Goal: Task Accomplishment & Management: Use online tool/utility

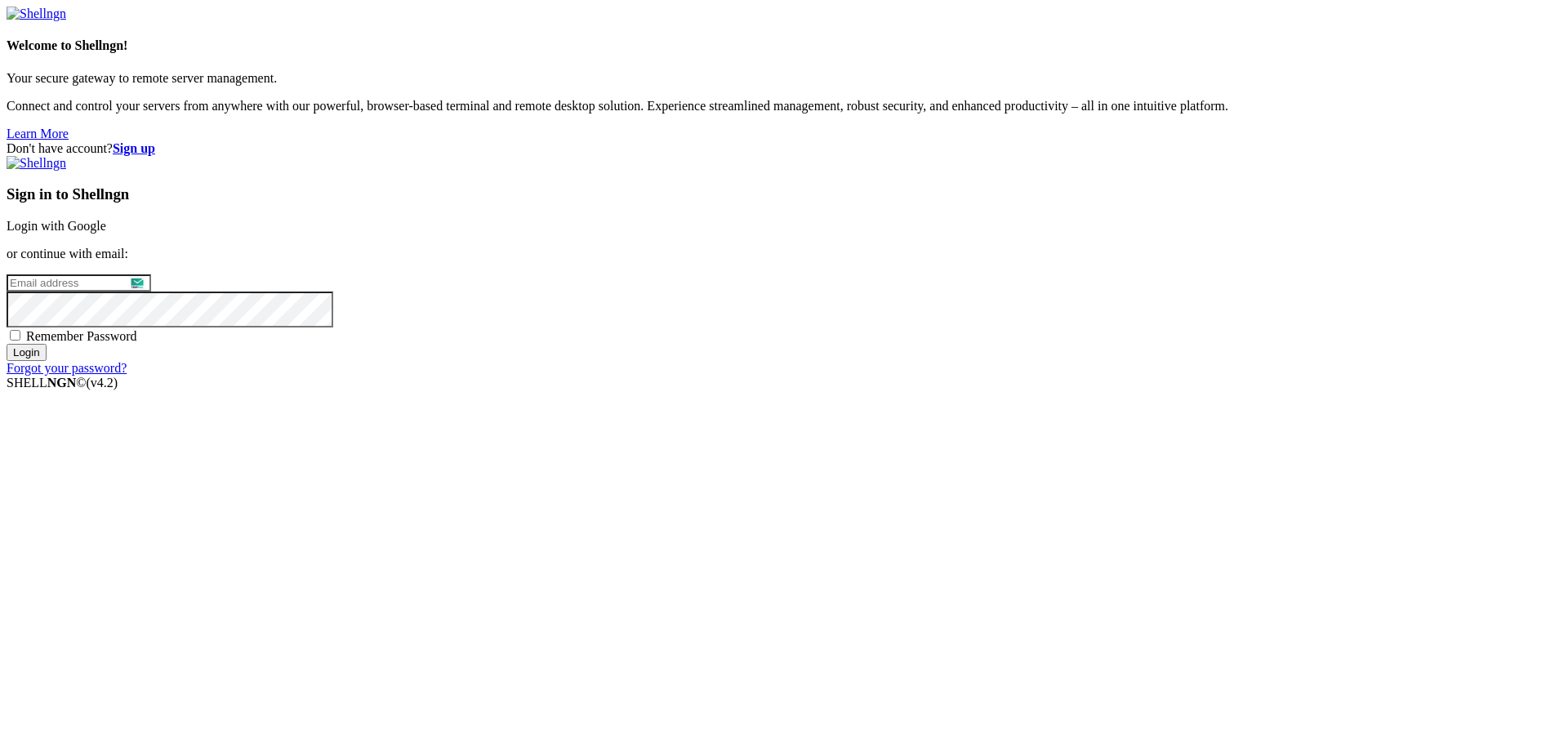
click at [106, 233] on link "Login with Google" at bounding box center [56, 225] width 100 height 14
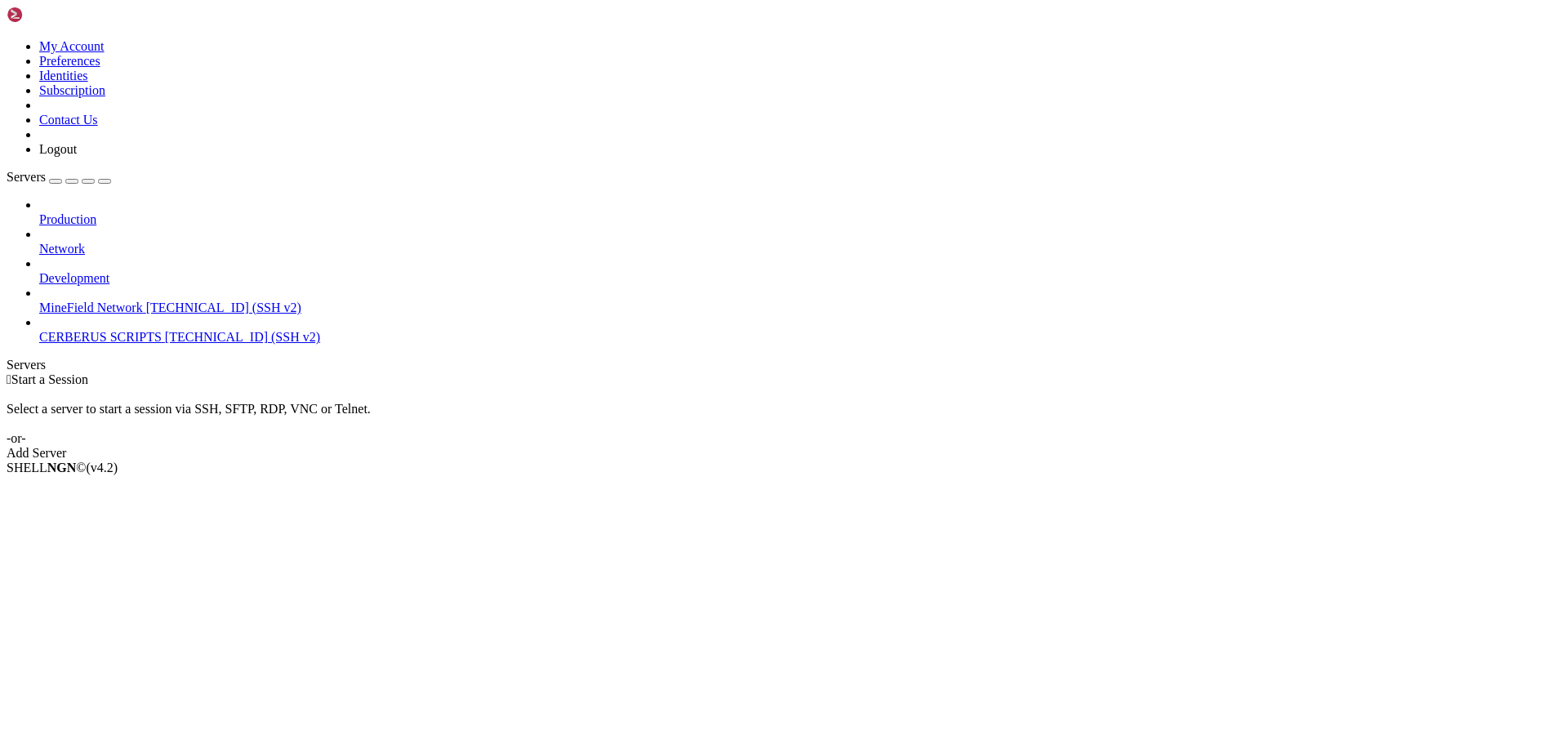
click at [845, 446] on link "Add Server" at bounding box center [784, 453] width 1554 height 15
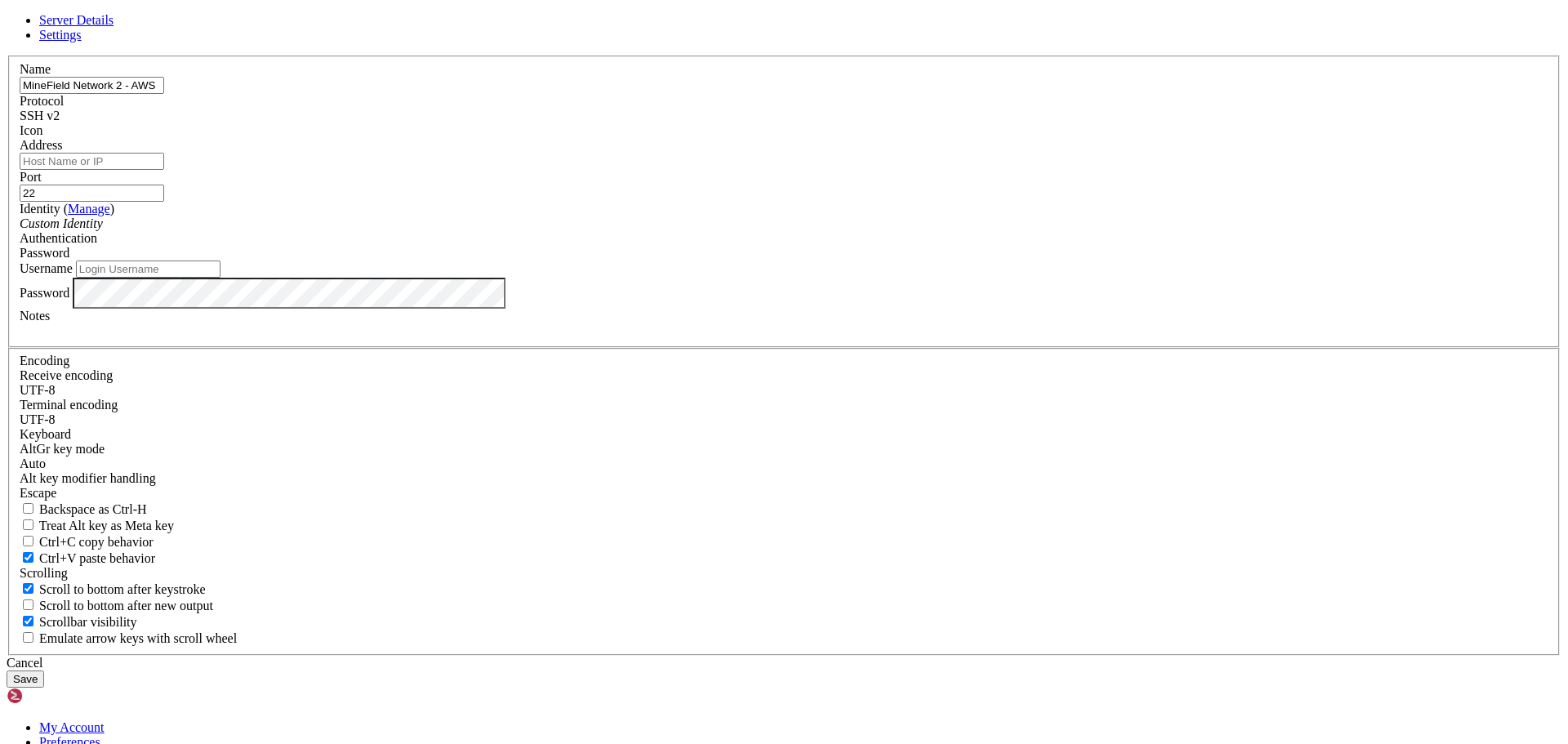
type input "MineField Network 2 - AWS"
click at [747, 170] on div "Address" at bounding box center [784, 154] width 1529 height 32
click at [164, 170] on input "Address" at bounding box center [92, 161] width 144 height 17
paste input "[TECHNICAL_ID]"
type input "[TECHNICAL_ID]"
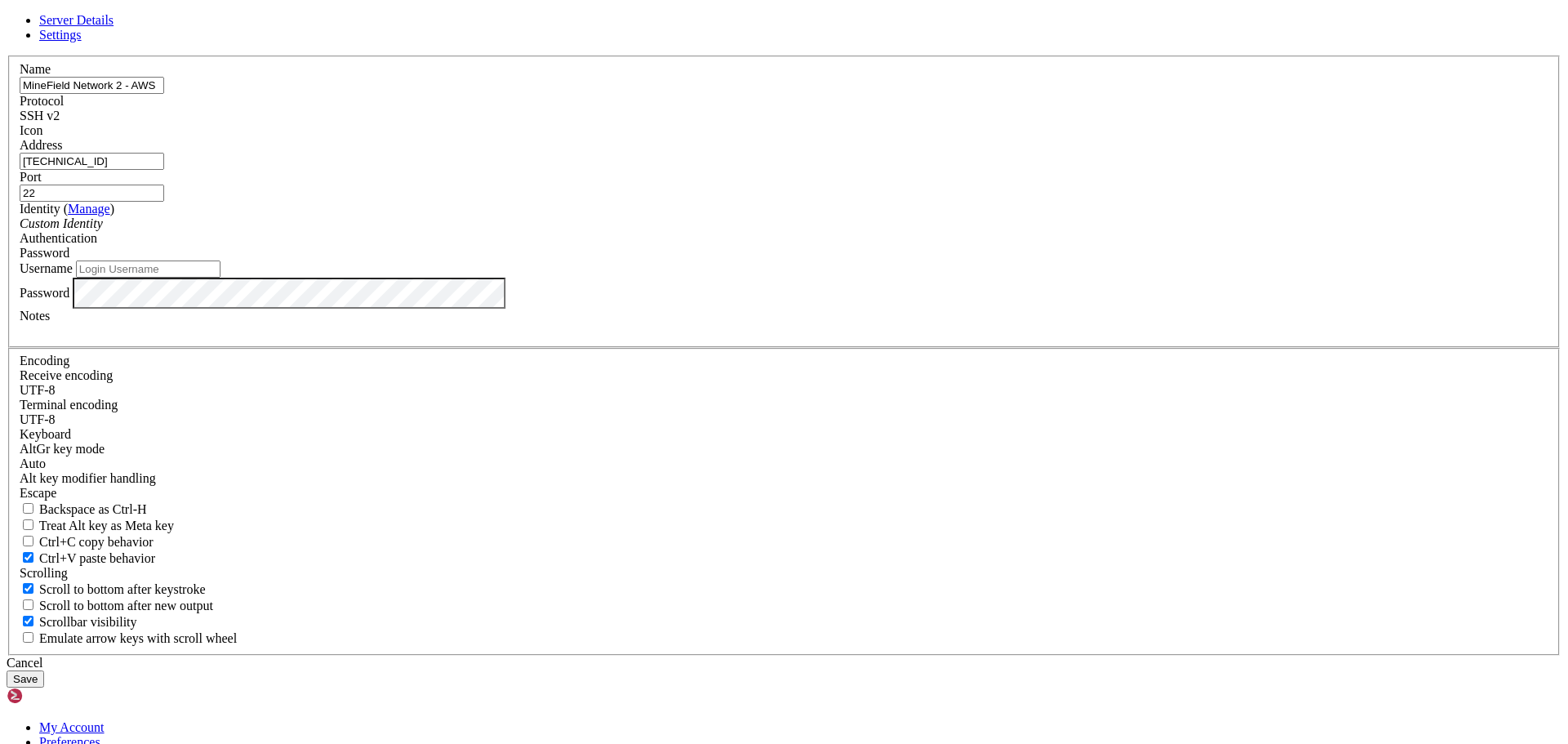
click at [698, 232] on div "Custom Identity" at bounding box center [784, 223] width 1529 height 15
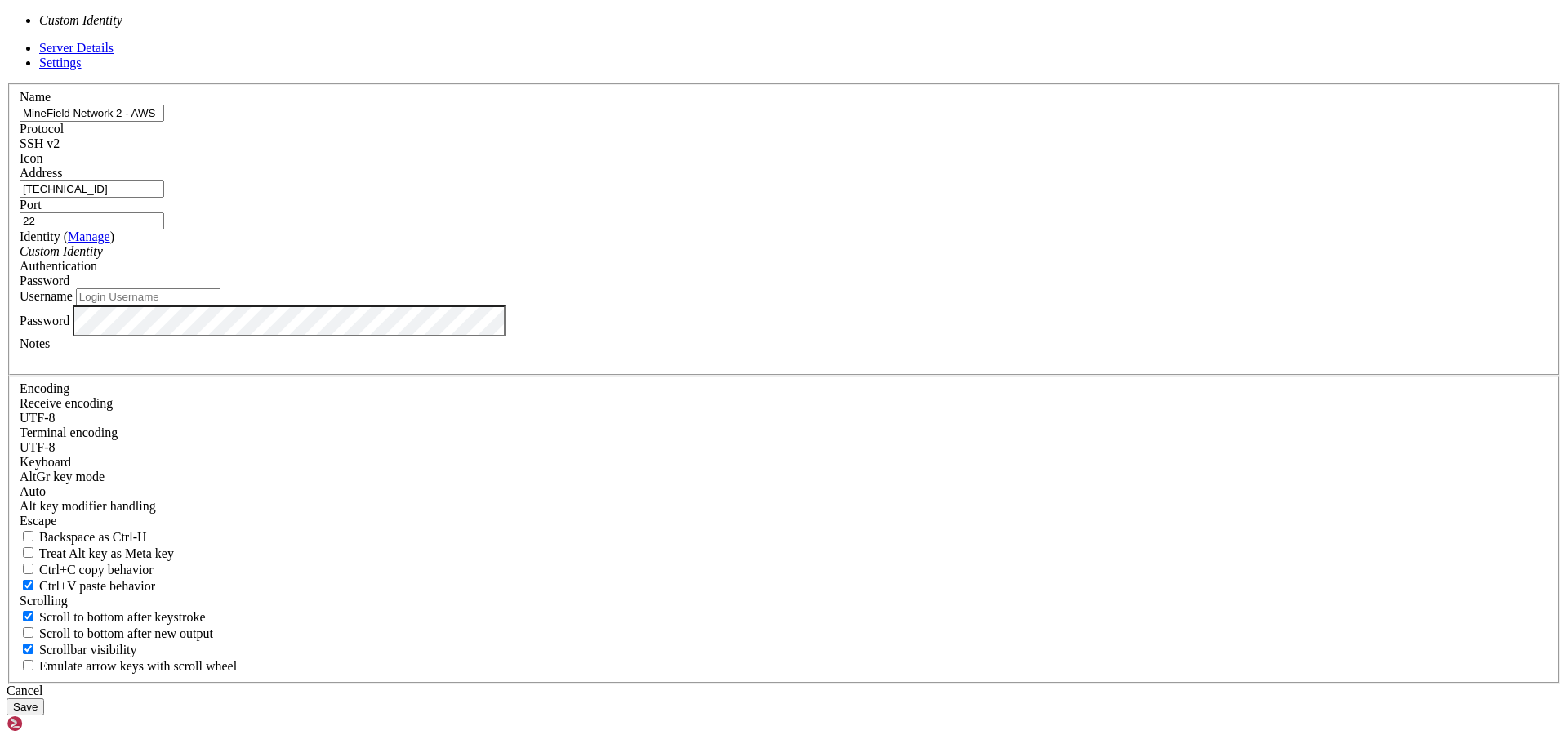
click at [698, 259] on div "Custom Identity" at bounding box center [784, 252] width 1529 height 15
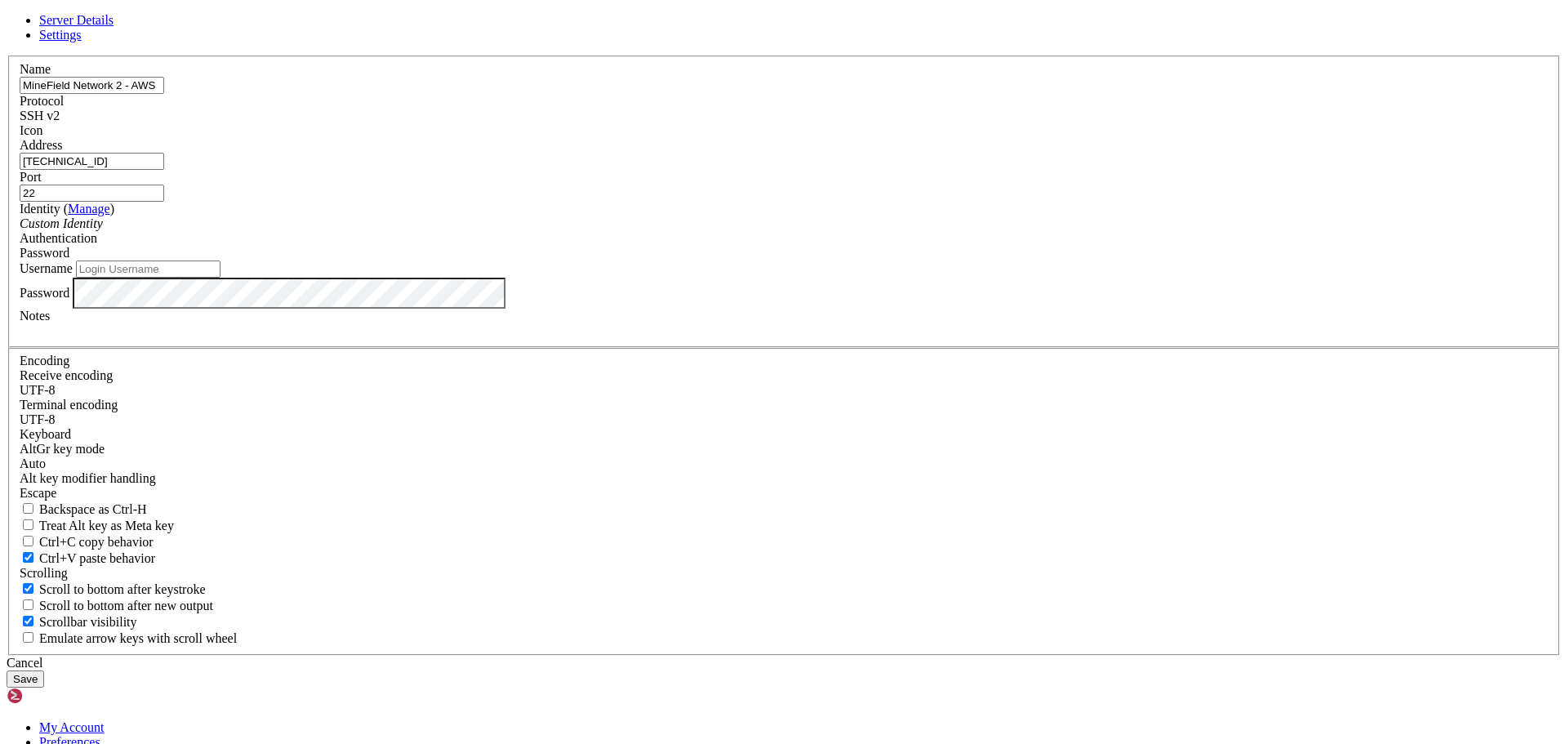
click at [919, 261] on div "Password" at bounding box center [784, 253] width 1529 height 15
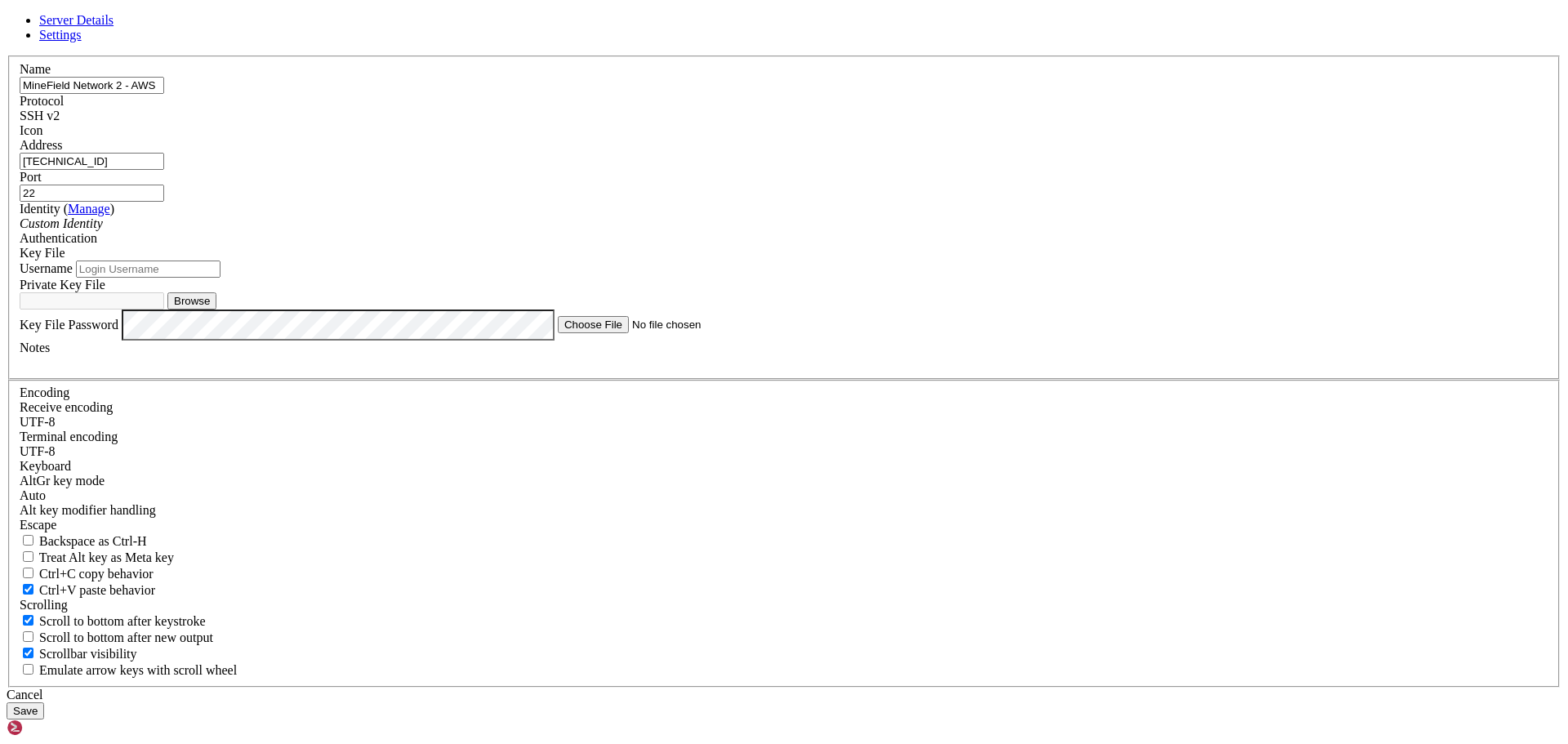
click at [221, 278] on input "Username" at bounding box center [148, 269] width 144 height 17
type input "root"
click at [216, 310] on button "Browse" at bounding box center [192, 301] width 49 height 17
type input "NORAD2.pem"
click at [44, 702] on button "Save" at bounding box center [25, 710] width 37 height 17
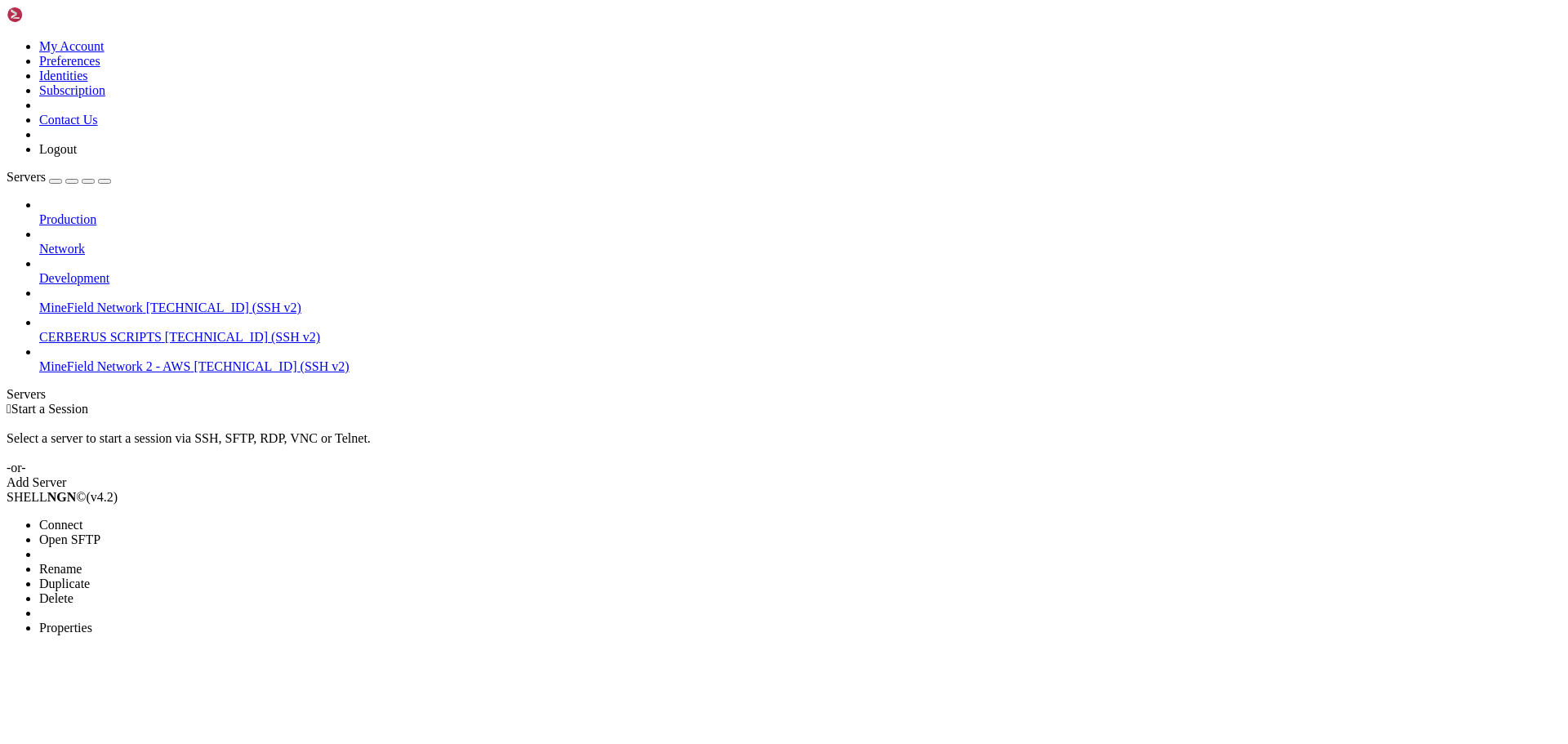
click at [83, 518] on span "Connect" at bounding box center [61, 524] width 44 height 14
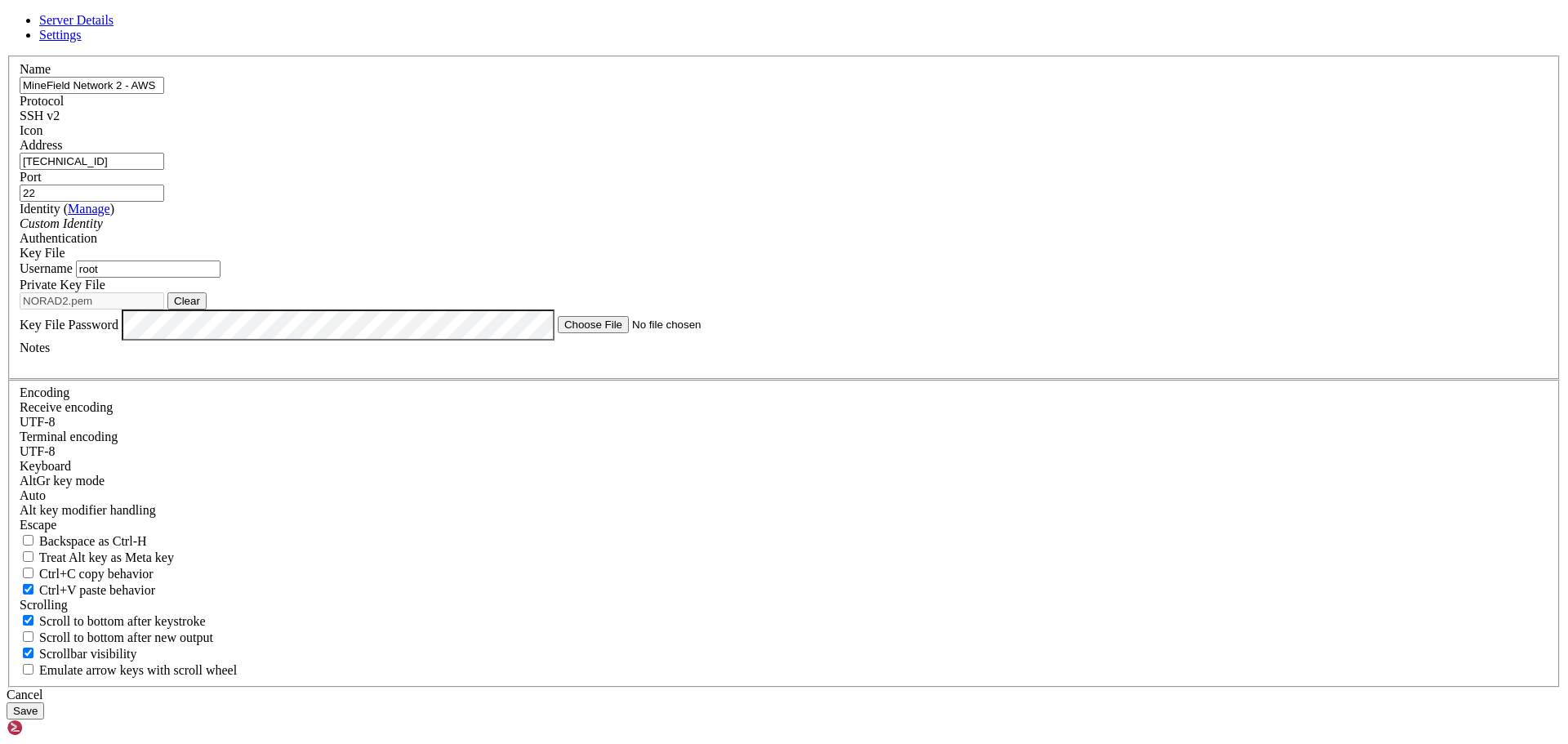
drag, startPoint x: 606, startPoint y: 385, endPoint x: 557, endPoint y: 386, distance: 49.0
click at [557, 278] on div "Username root" at bounding box center [784, 269] width 1529 height 17
type input "ubuntu"
click at [6, 702] on button "Save" at bounding box center [25, 710] width 37 height 17
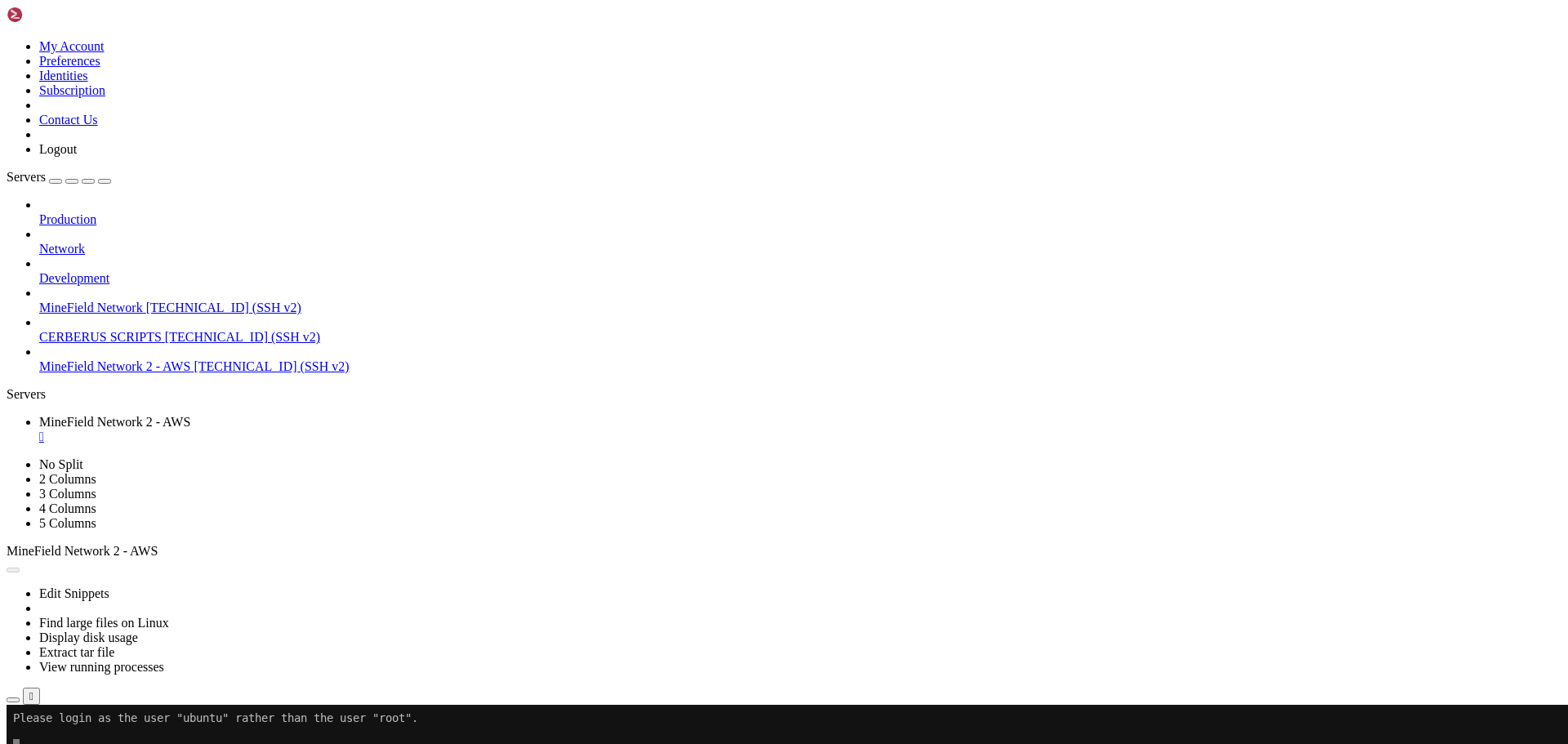
drag, startPoint x: 437, startPoint y: 992, endPoint x: 650, endPoint y: 1175, distance: 280.8
drag, startPoint x: 404, startPoint y: 950, endPoint x: 354, endPoint y: 1110, distance: 167.6
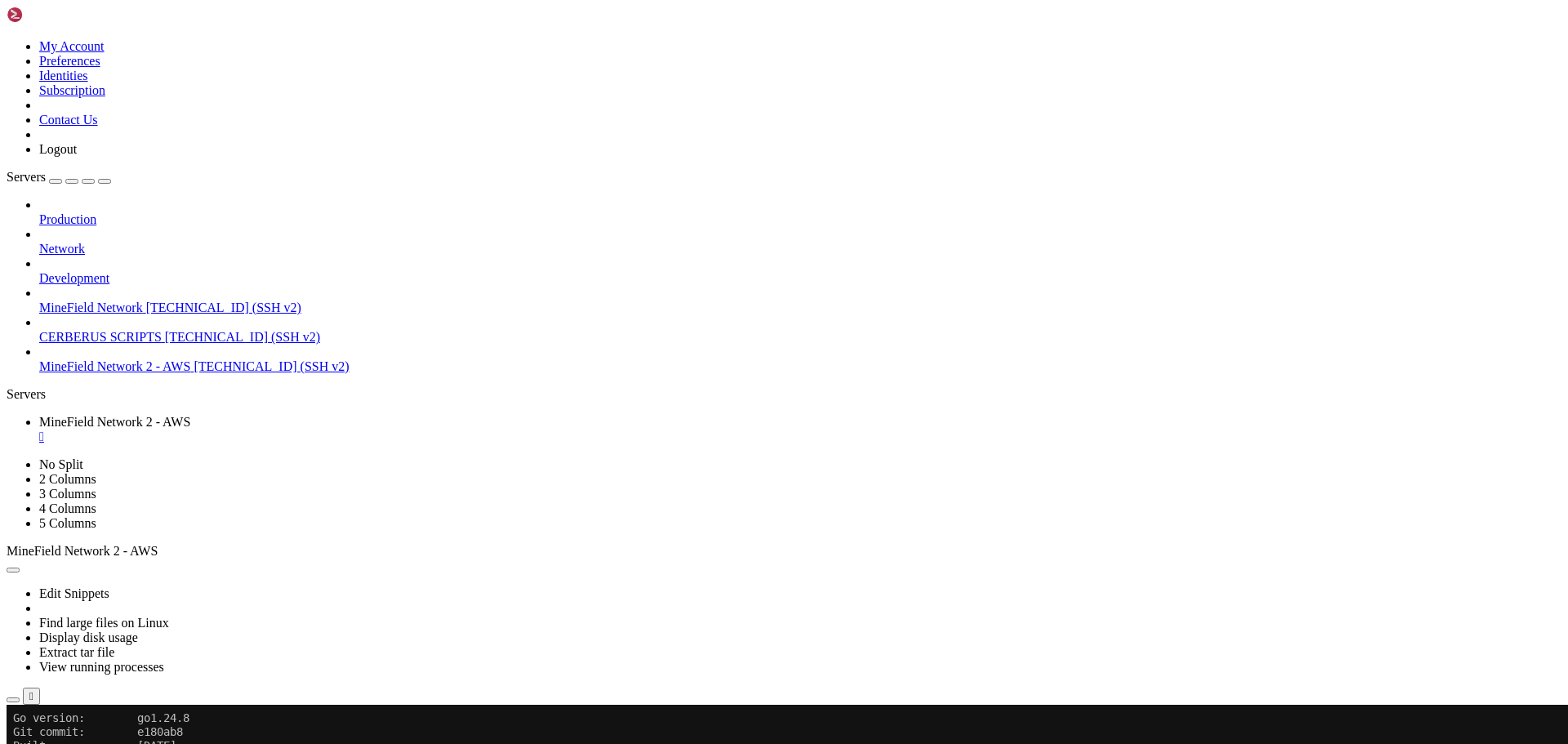
drag, startPoint x: 440, startPoint y: 962, endPoint x: 362, endPoint y: 961, distance: 78.0
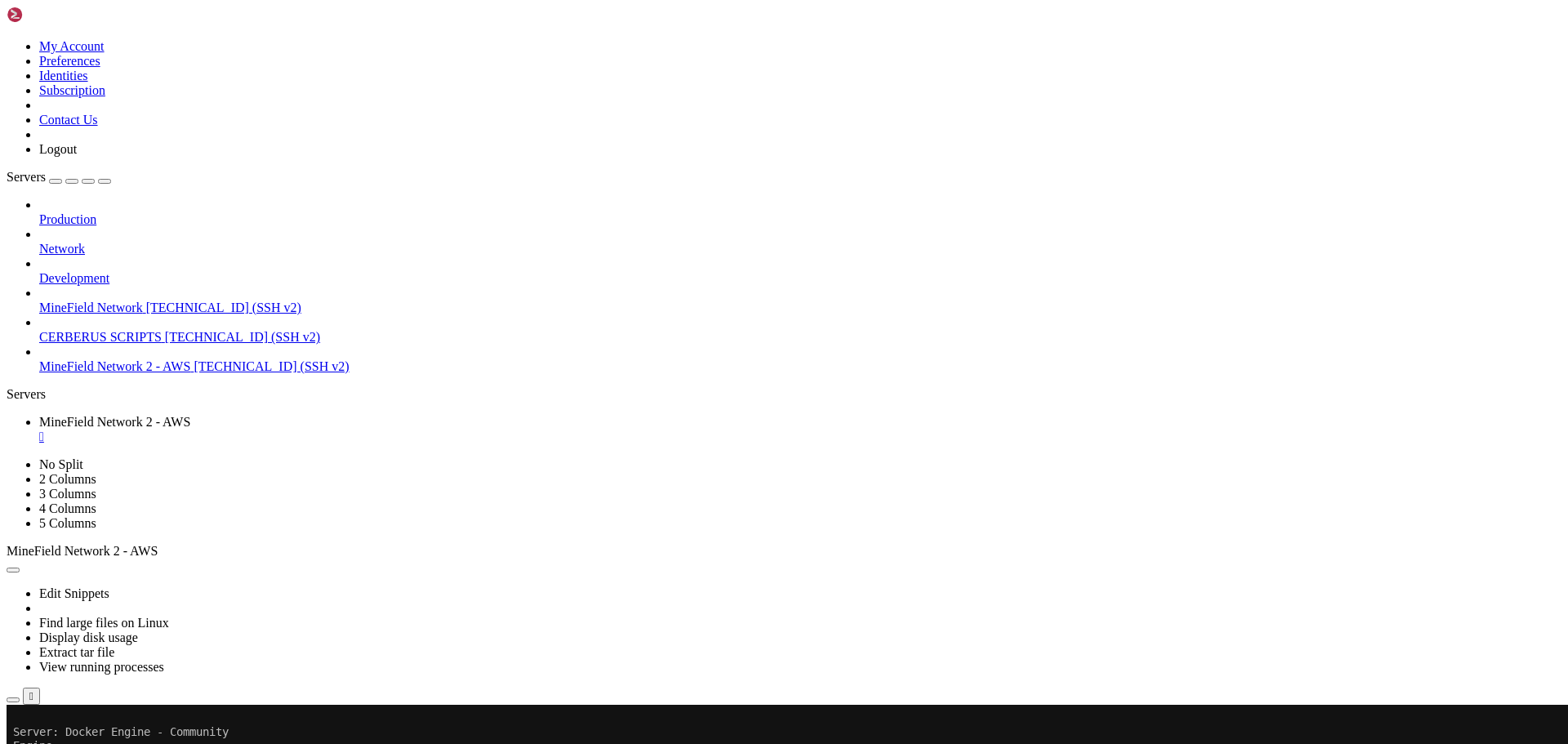
drag, startPoint x: 343, startPoint y: 932, endPoint x: 270, endPoint y: 1084, distance: 168.6
drag, startPoint x: 383, startPoint y: 947, endPoint x: 203, endPoint y: 1101, distance: 236.9
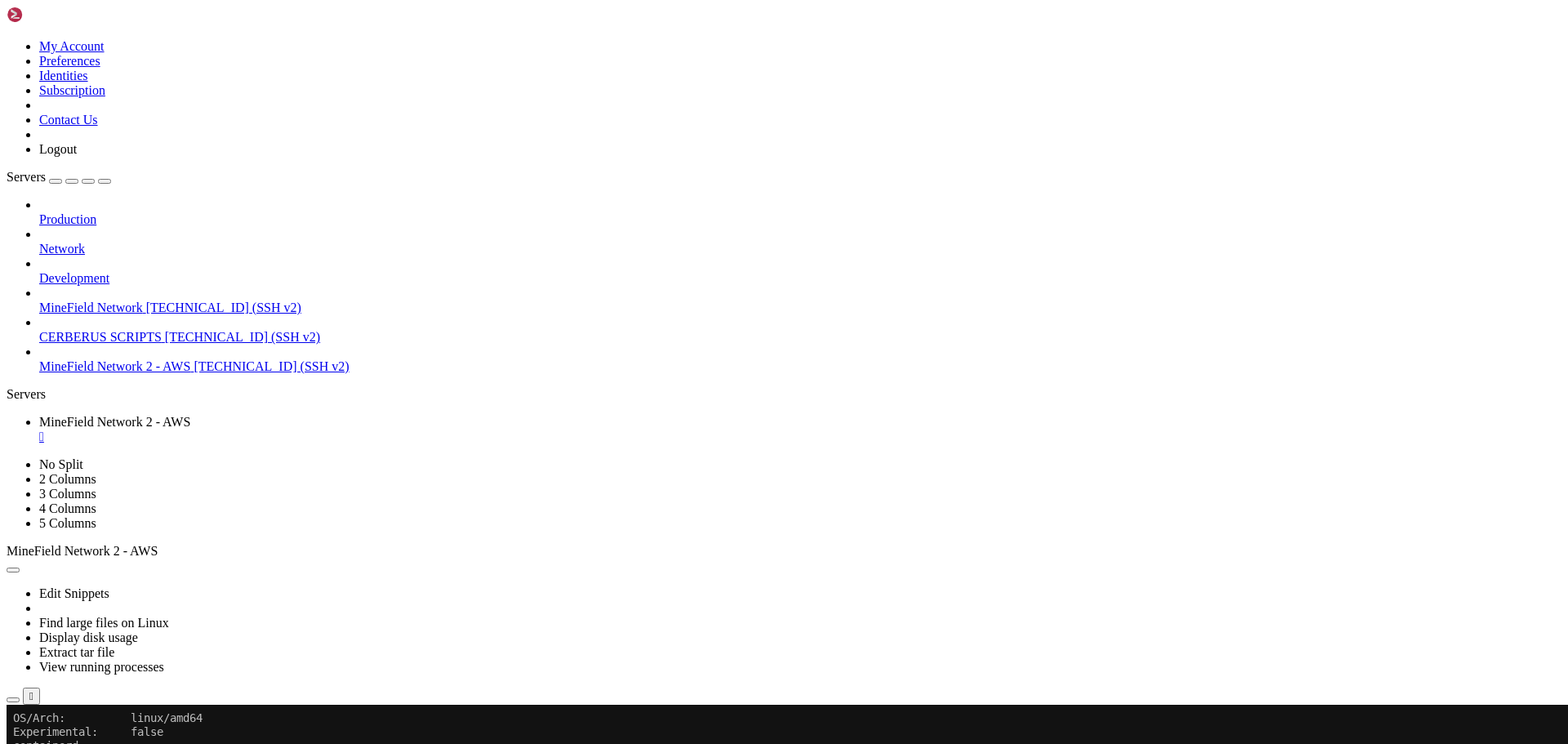
scroll to position [958, 0]
drag, startPoint x: 474, startPoint y: 883, endPoint x: 199, endPoint y: 1086, distance: 341.8
drag, startPoint x: 271, startPoint y: 1093, endPoint x: 110, endPoint y: 1138, distance: 167.2
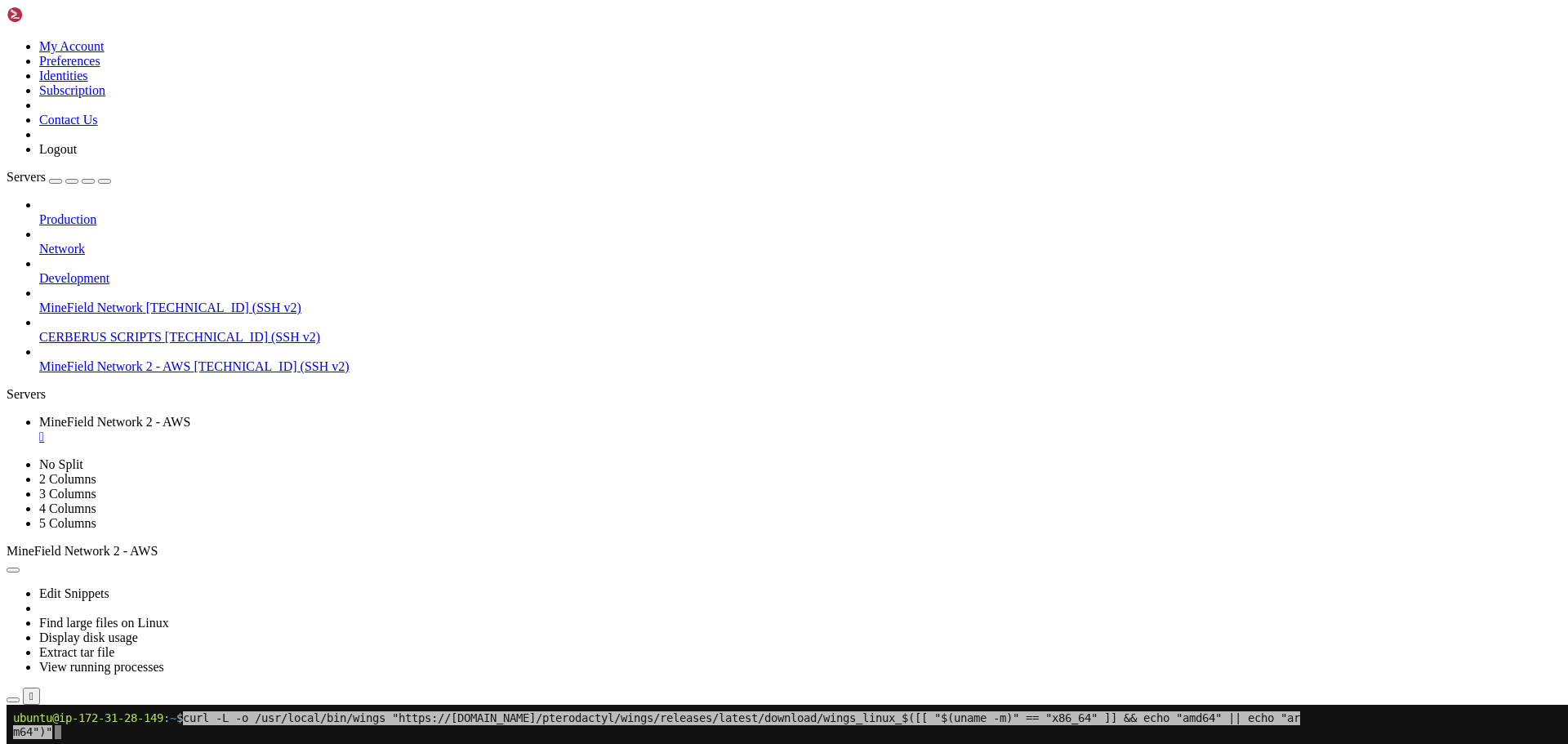
drag, startPoint x: 407, startPoint y: 896, endPoint x: 345, endPoint y: 941, distance: 76.6
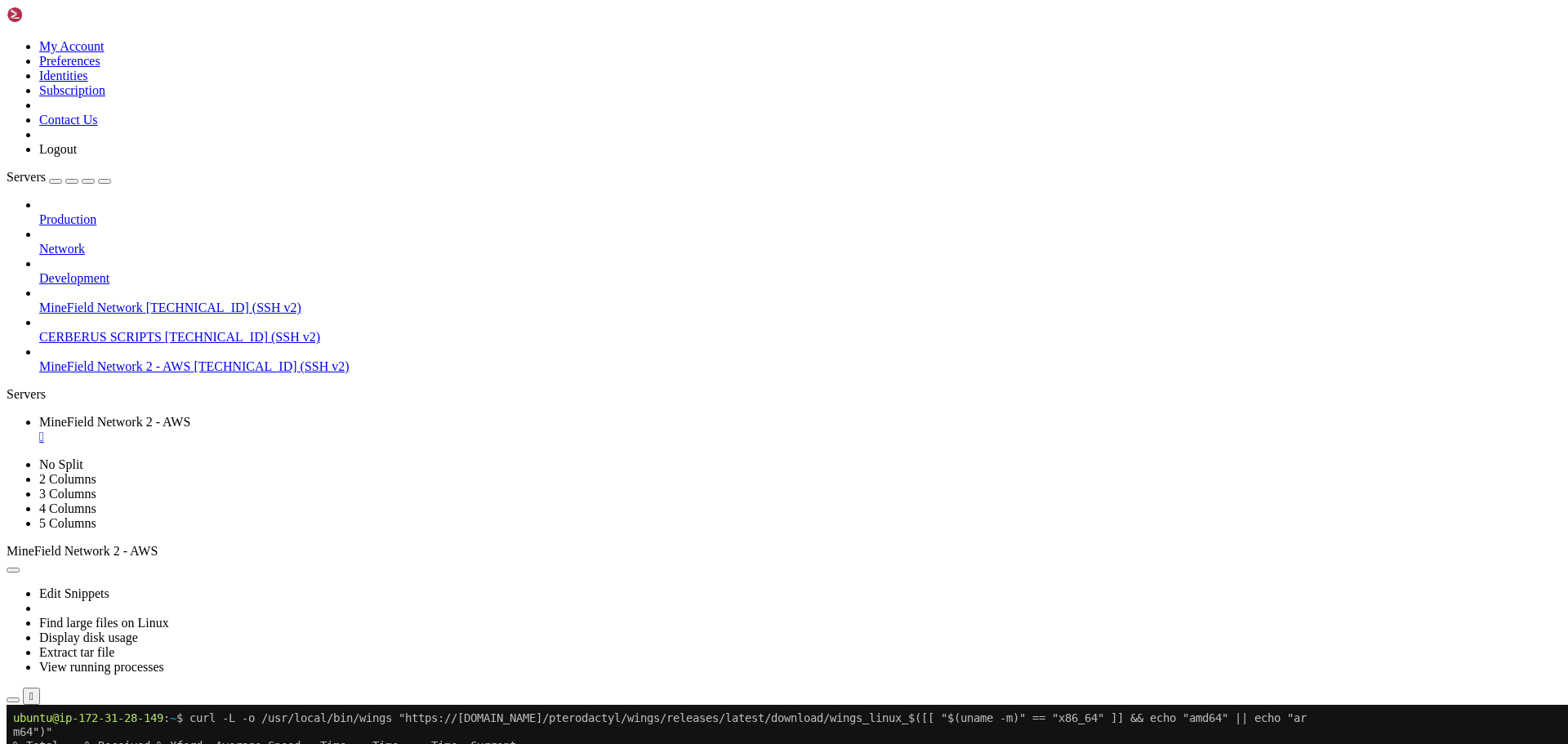
drag, startPoint x: 446, startPoint y: 1007, endPoint x: 380, endPoint y: 1016, distance: 66.6
drag, startPoint x: 278, startPoint y: 1081, endPoint x: 246, endPoint y: 1134, distance: 61.9
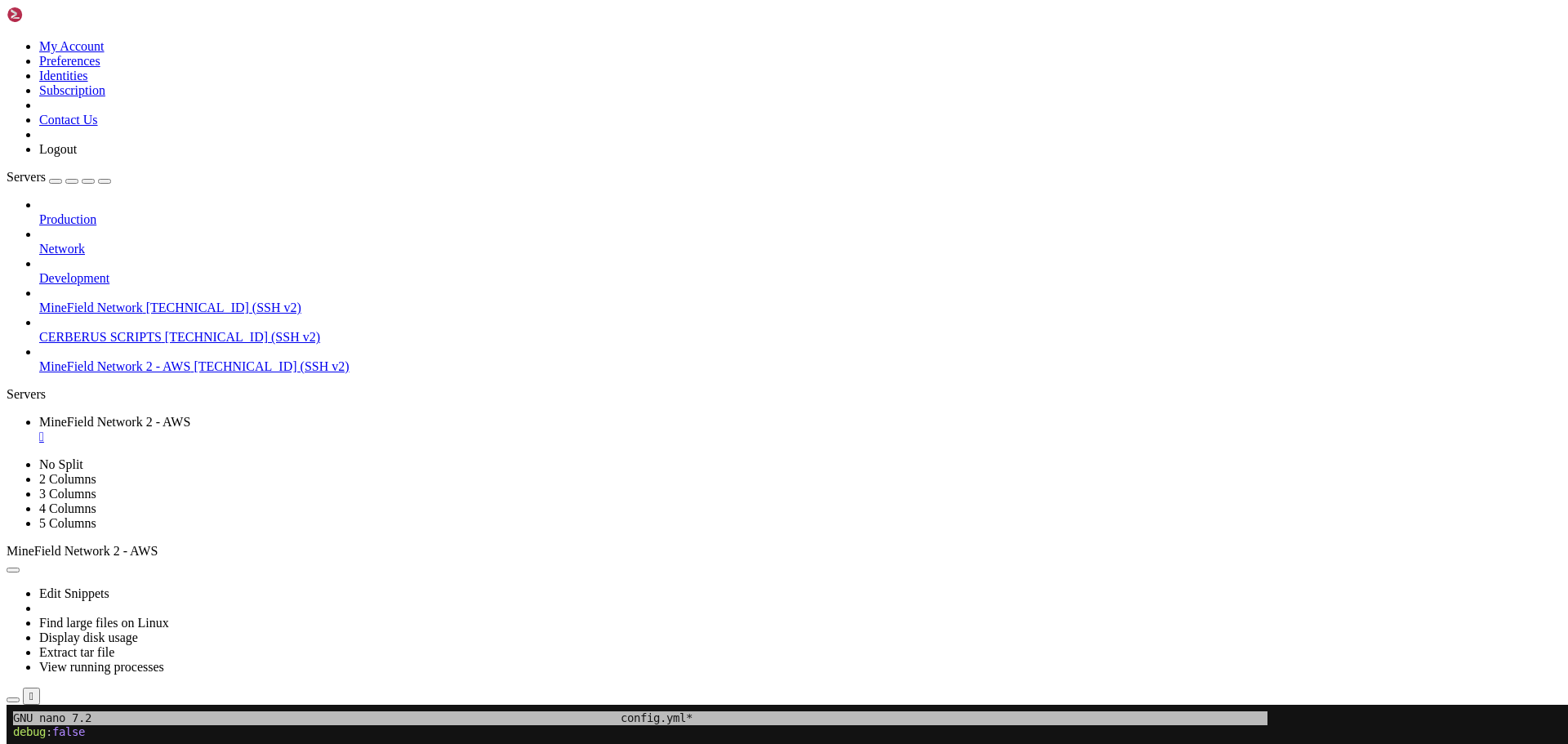
drag, startPoint x: 533, startPoint y: 930, endPoint x: 305, endPoint y: 1073, distance: 269.1
drag, startPoint x: 330, startPoint y: 1017, endPoint x: 267, endPoint y: 1044, distance: 68.5
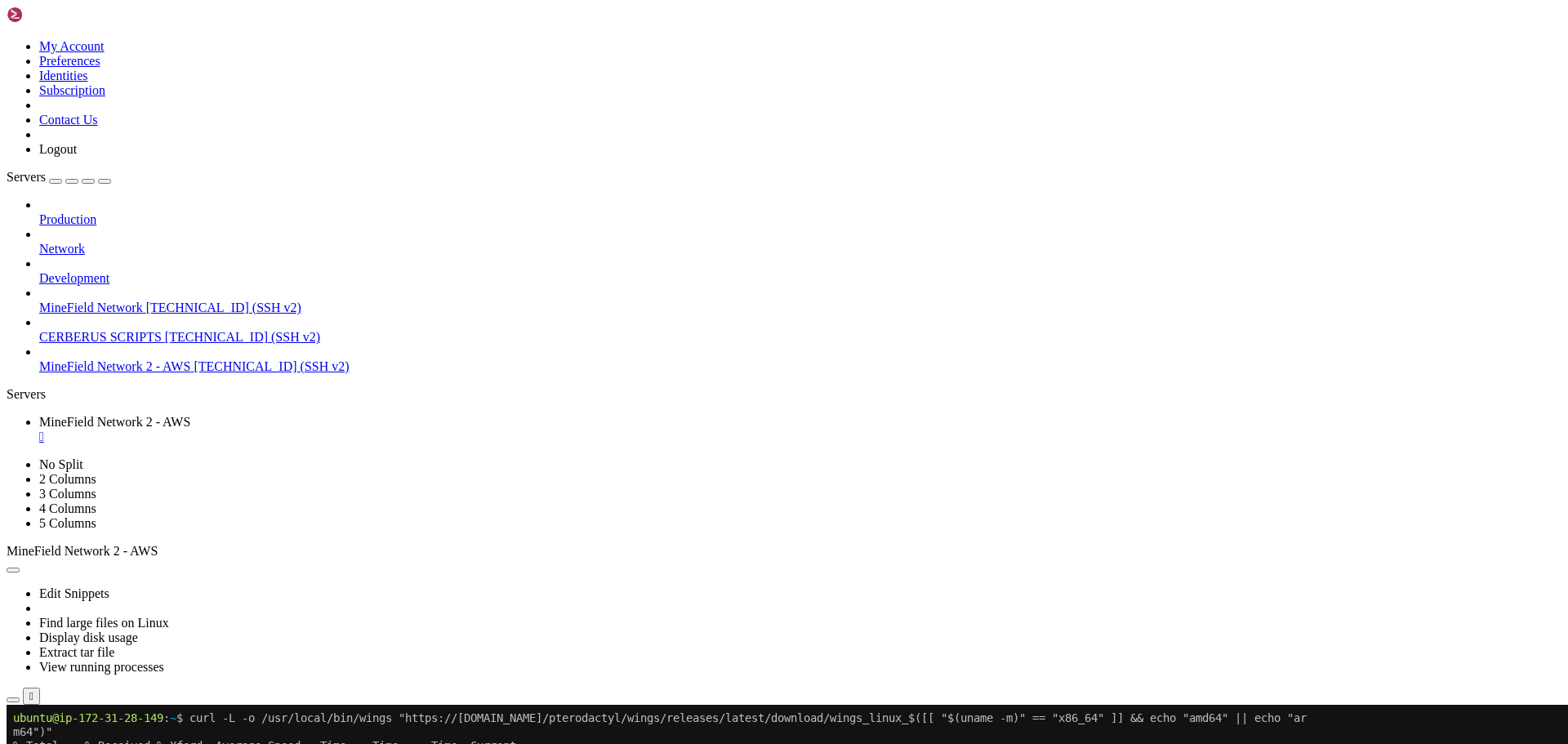
drag, startPoint x: 441, startPoint y: 1032, endPoint x: 344, endPoint y: 1091, distance: 113.5
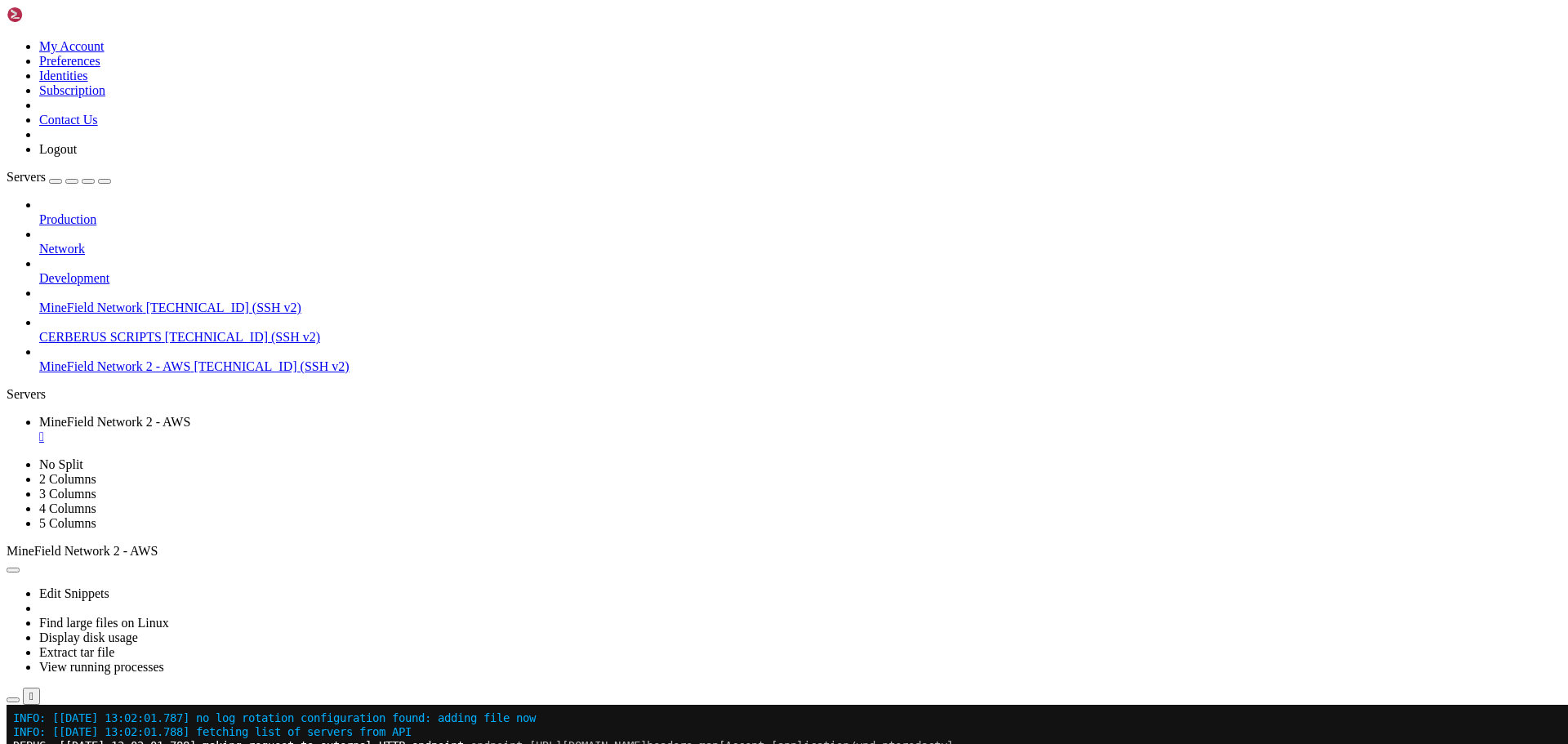
scroll to position [680, 0]
drag, startPoint x: 488, startPoint y: 1083, endPoint x: 361, endPoint y: 1147, distance: 142.2
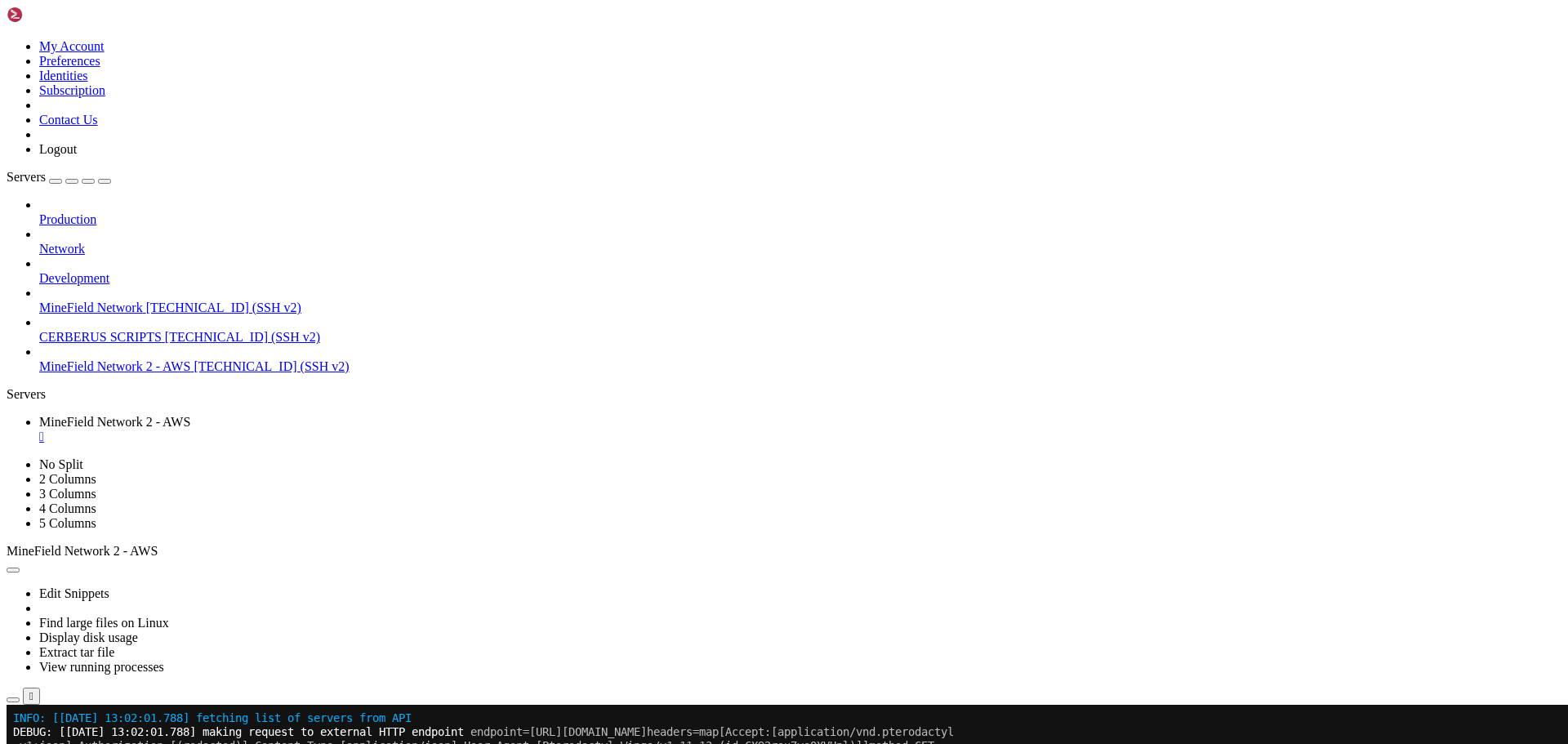
scroll to position [695, 0]
drag, startPoint x: 530, startPoint y: 1071, endPoint x: 419, endPoint y: 1101, distance: 115.0
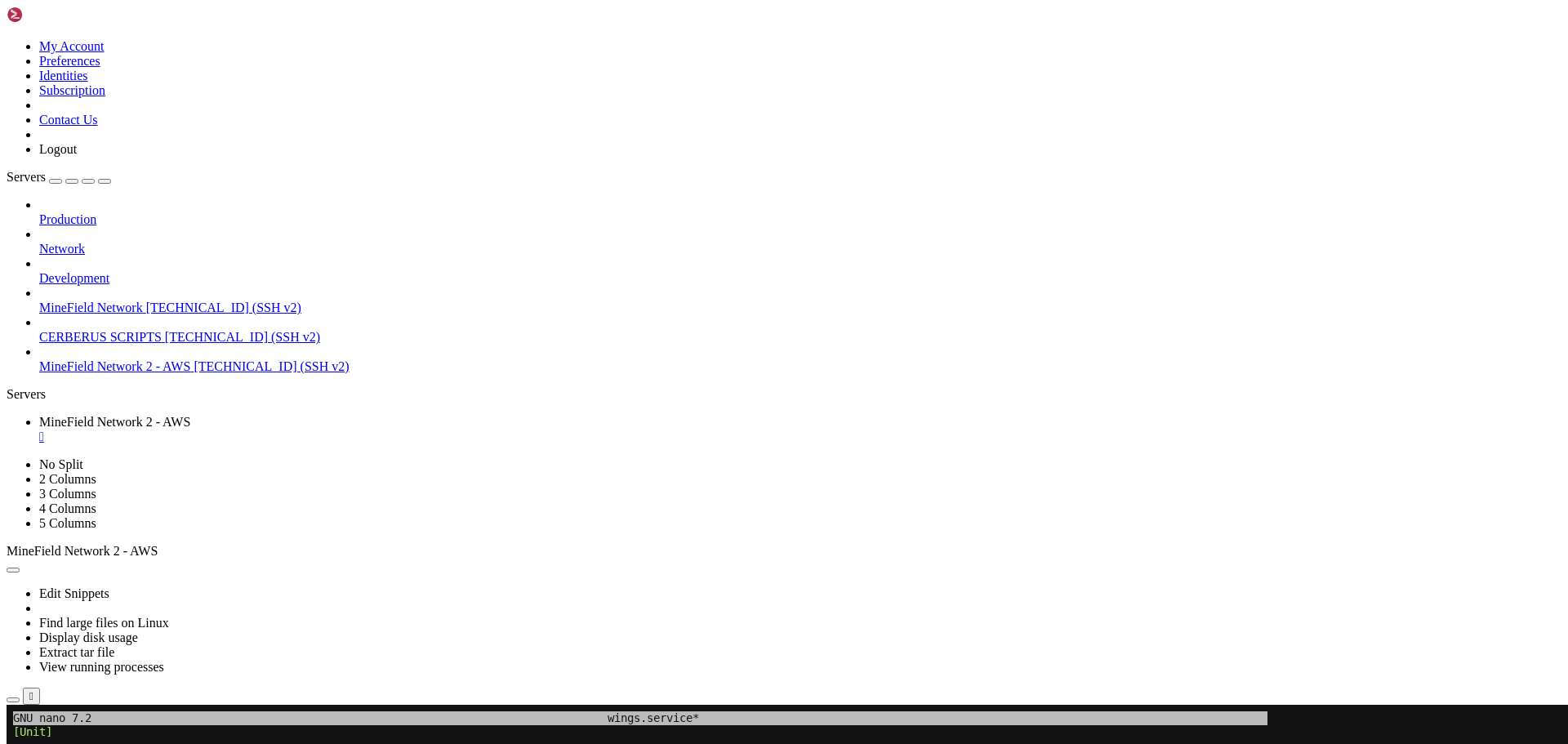
drag, startPoint x: 553, startPoint y: 977, endPoint x: 409, endPoint y: 1098, distance: 188.1
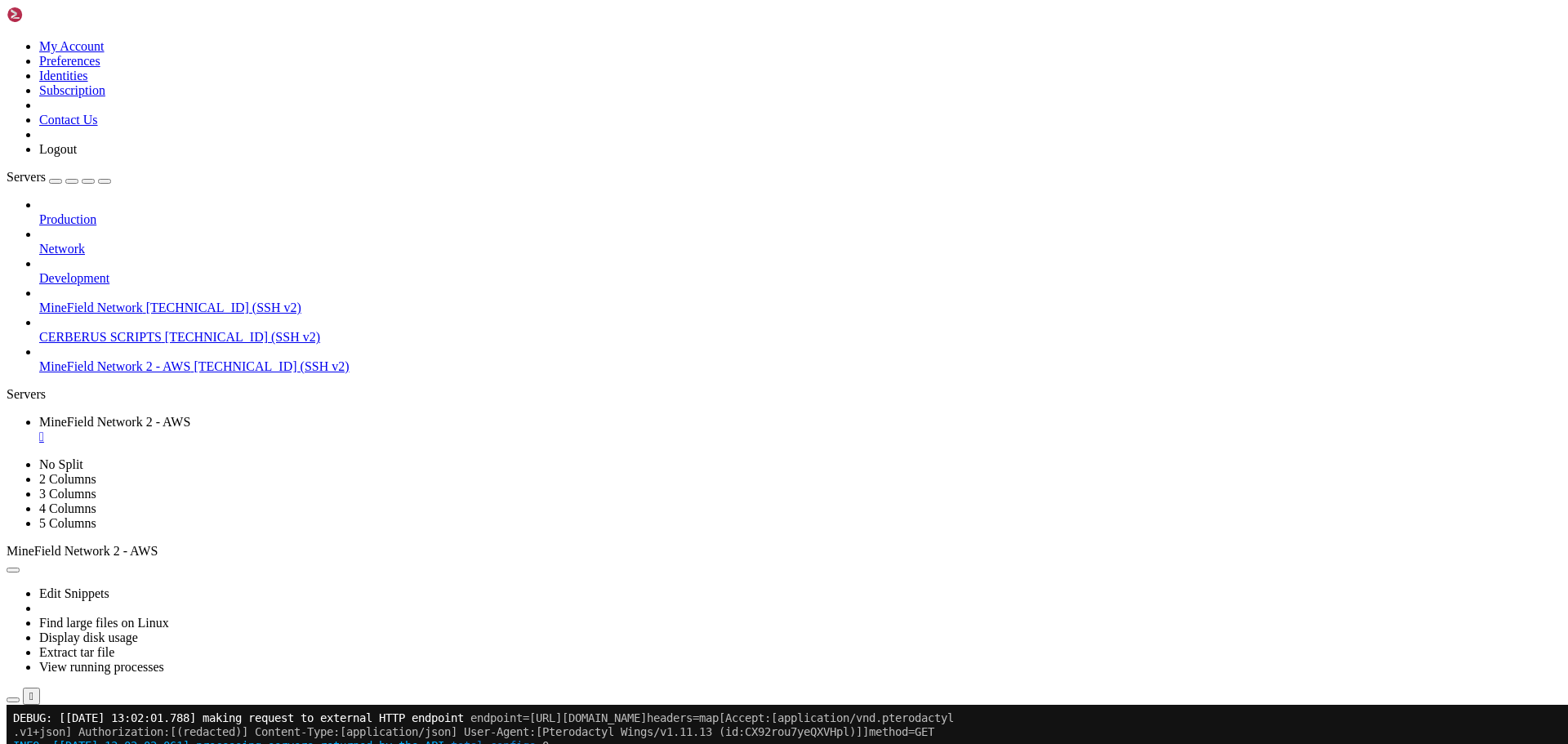
drag, startPoint x: 311, startPoint y: 1136, endPoint x: 142, endPoint y: 1106, distance: 171.6
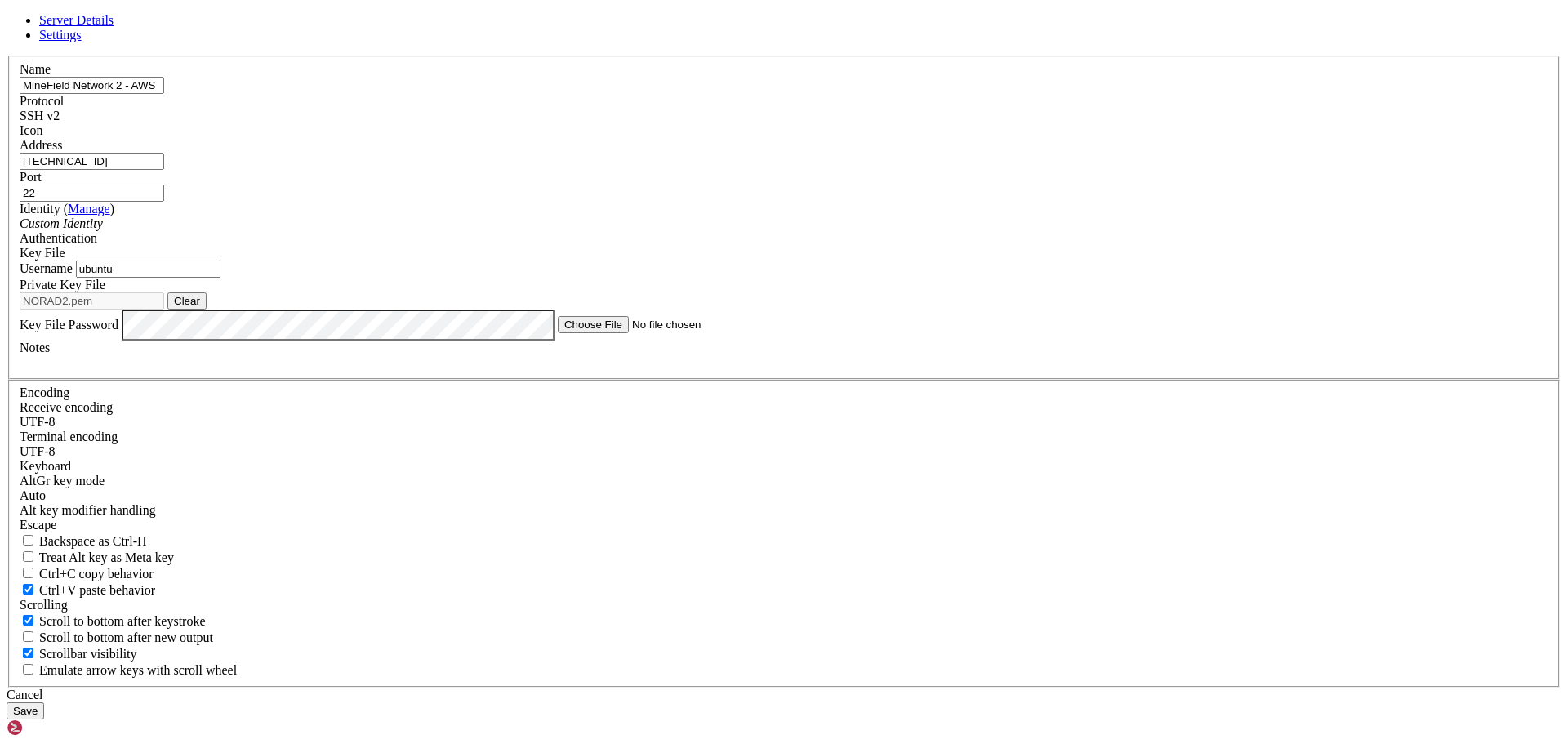
drag, startPoint x: 678, startPoint y: 187, endPoint x: 556, endPoint y: 184, distance: 122.0
click at [557, 185] on div "Name MineField Network 2 - AWS Protocol SSH v2 Icon Address [TECHNICAL_ID]" at bounding box center [784, 372] width 1554 height 632
type input "Node 2 - AWS"
click at [44, 702] on button "Save" at bounding box center [25, 710] width 37 height 17
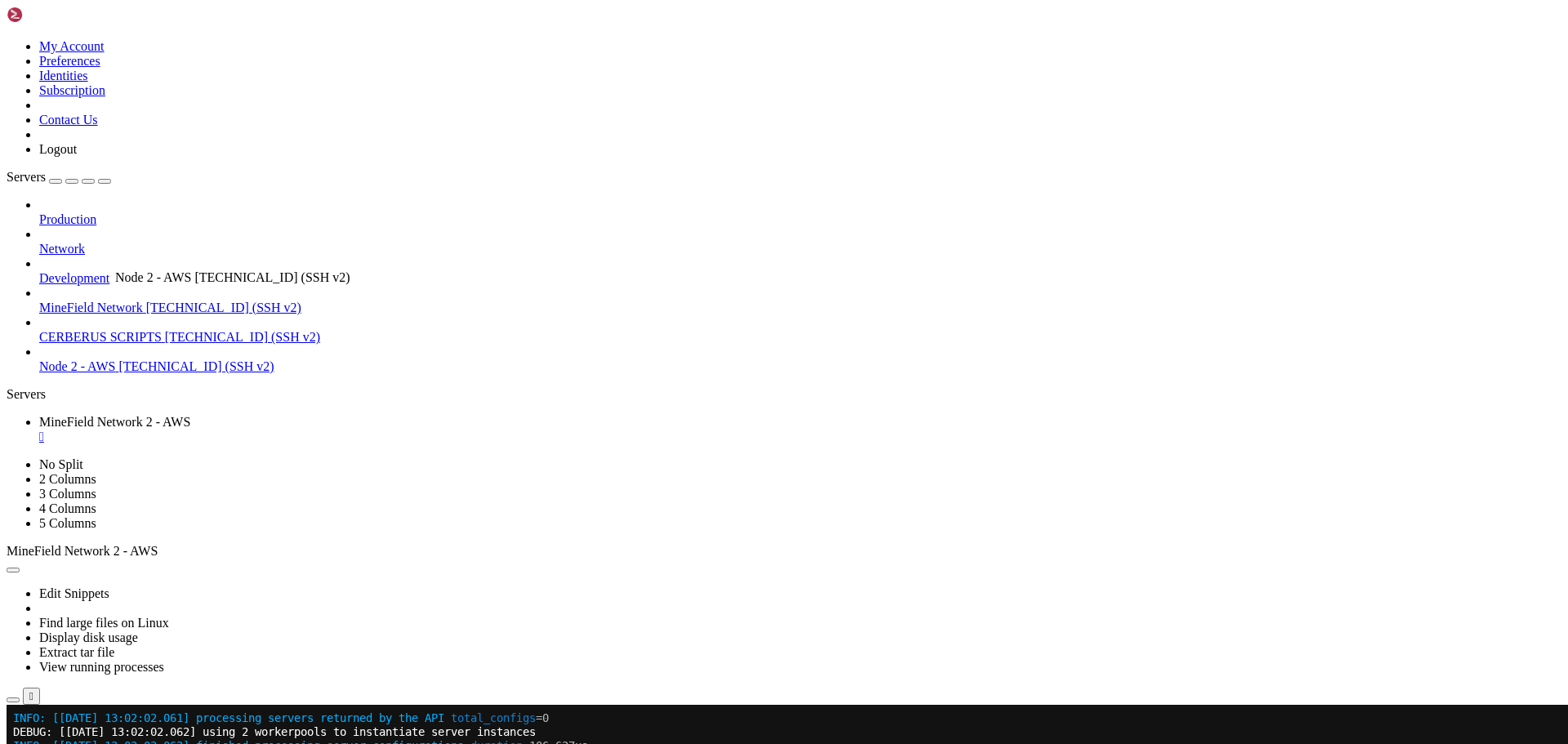
drag, startPoint x: 134, startPoint y: 312, endPoint x: 111, endPoint y: 263, distance: 54.1
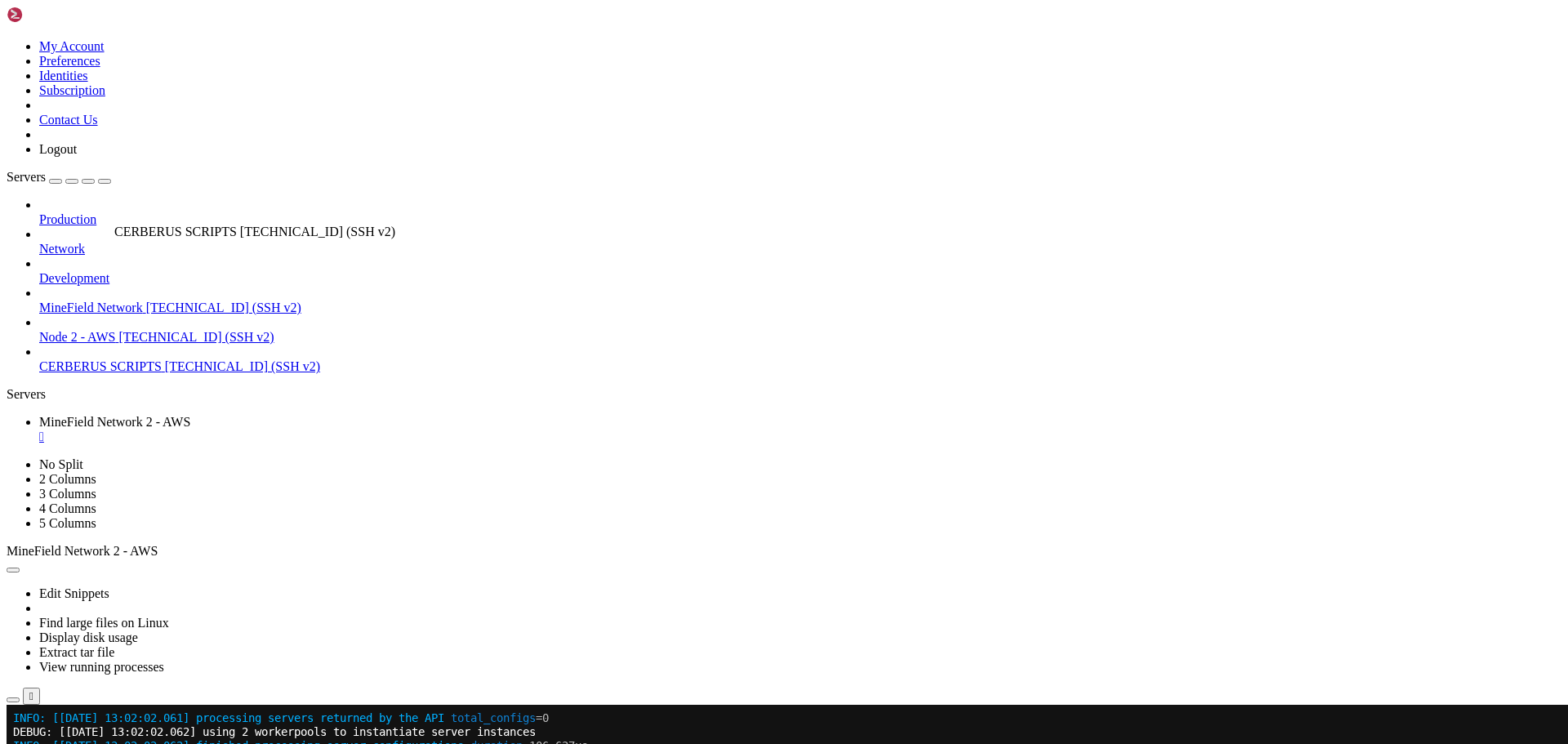
drag, startPoint x: 87, startPoint y: 311, endPoint x: 110, endPoint y: 217, distance: 96.8
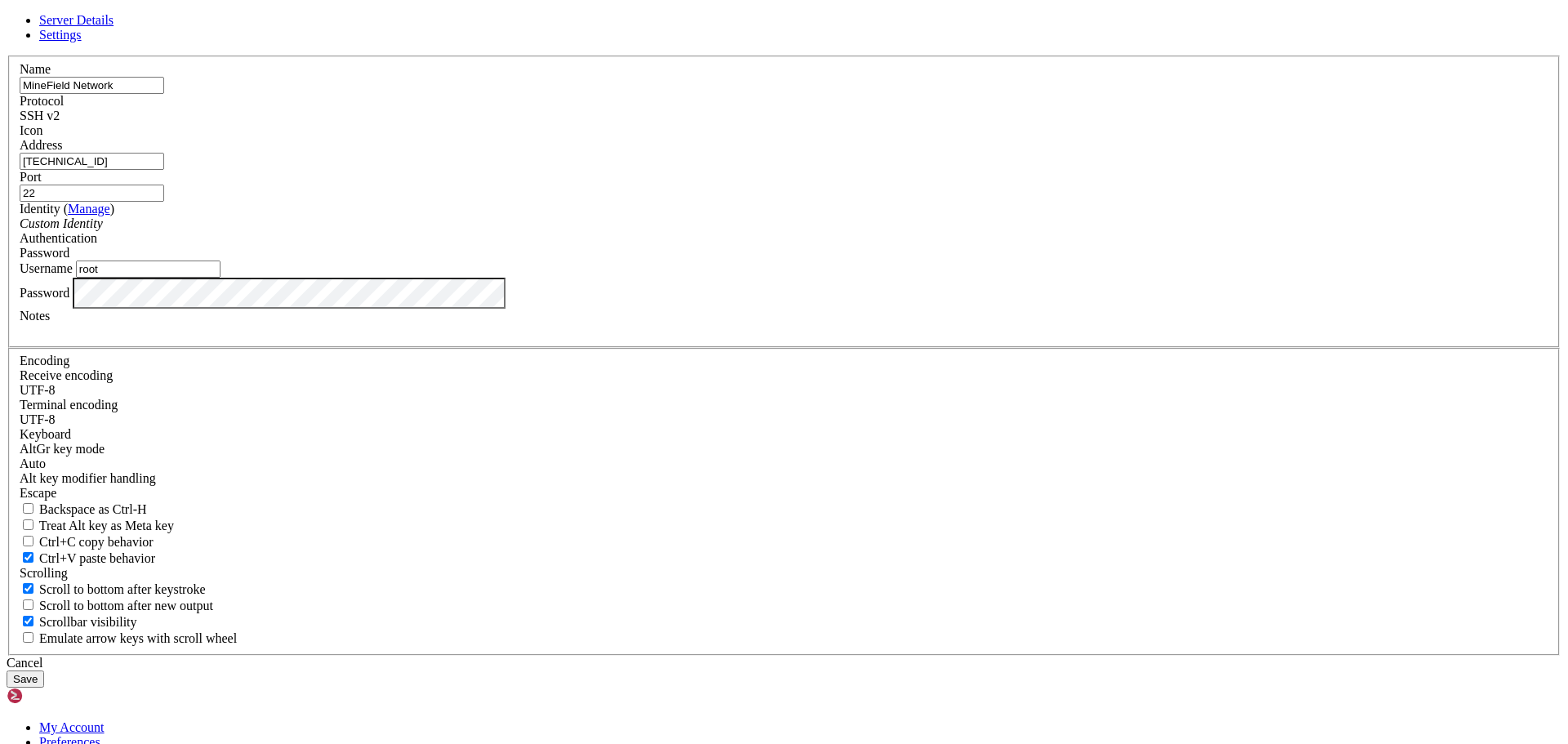
drag, startPoint x: 679, startPoint y: 210, endPoint x: 540, endPoint y: 233, distance: 140.9
click at [540, 233] on div "Name MineField Network Protocol SSH v2 Icon Address [TECHNICAL_ID] ( )" at bounding box center [784, 355] width 1554 height 600
type input "Node 1 - Ionos"
click at [44, 670] on button "Save" at bounding box center [25, 679] width 37 height 17
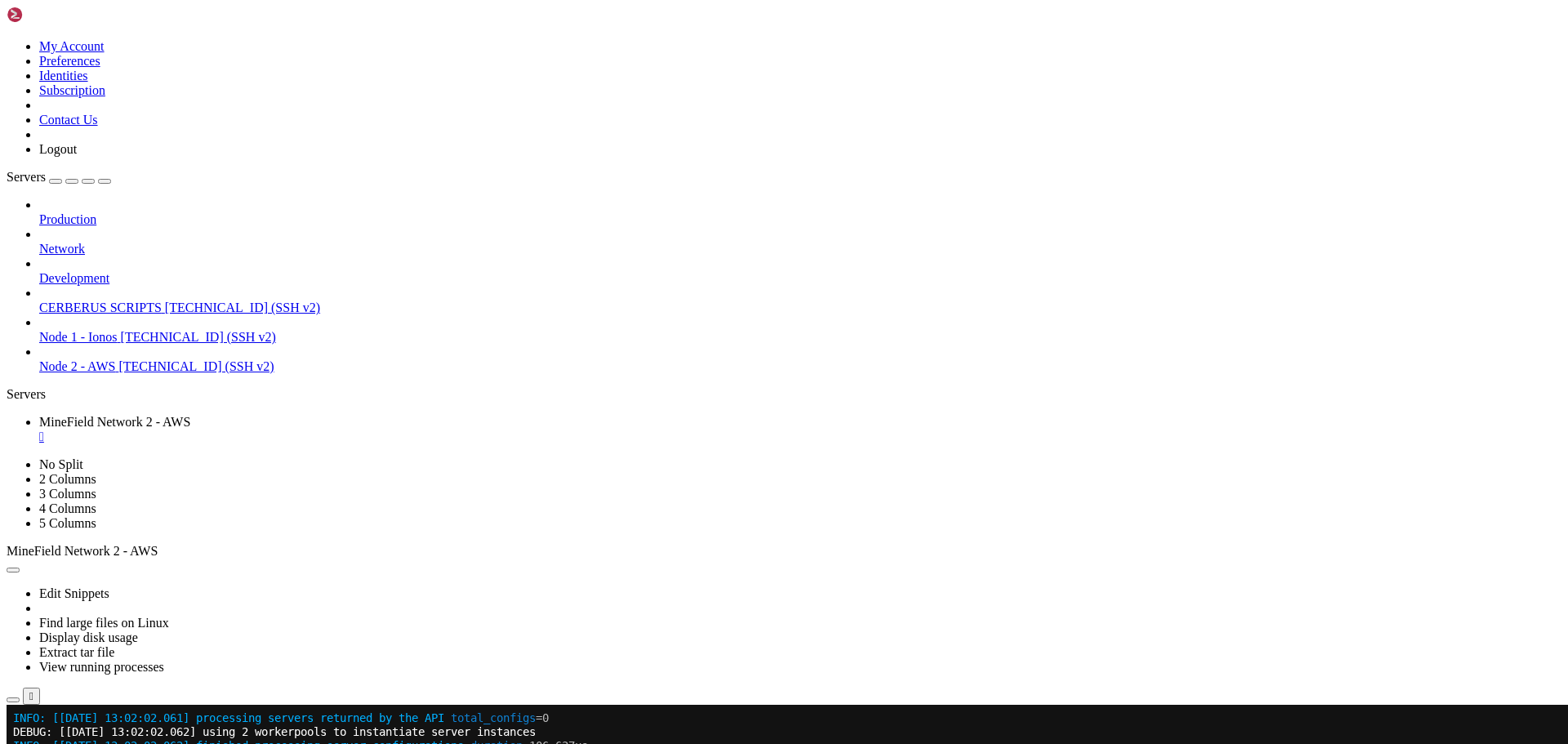
click at [118, 360] on span "[TECHNICAL_ID] (SSH v2)" at bounding box center [195, 366] width 155 height 14
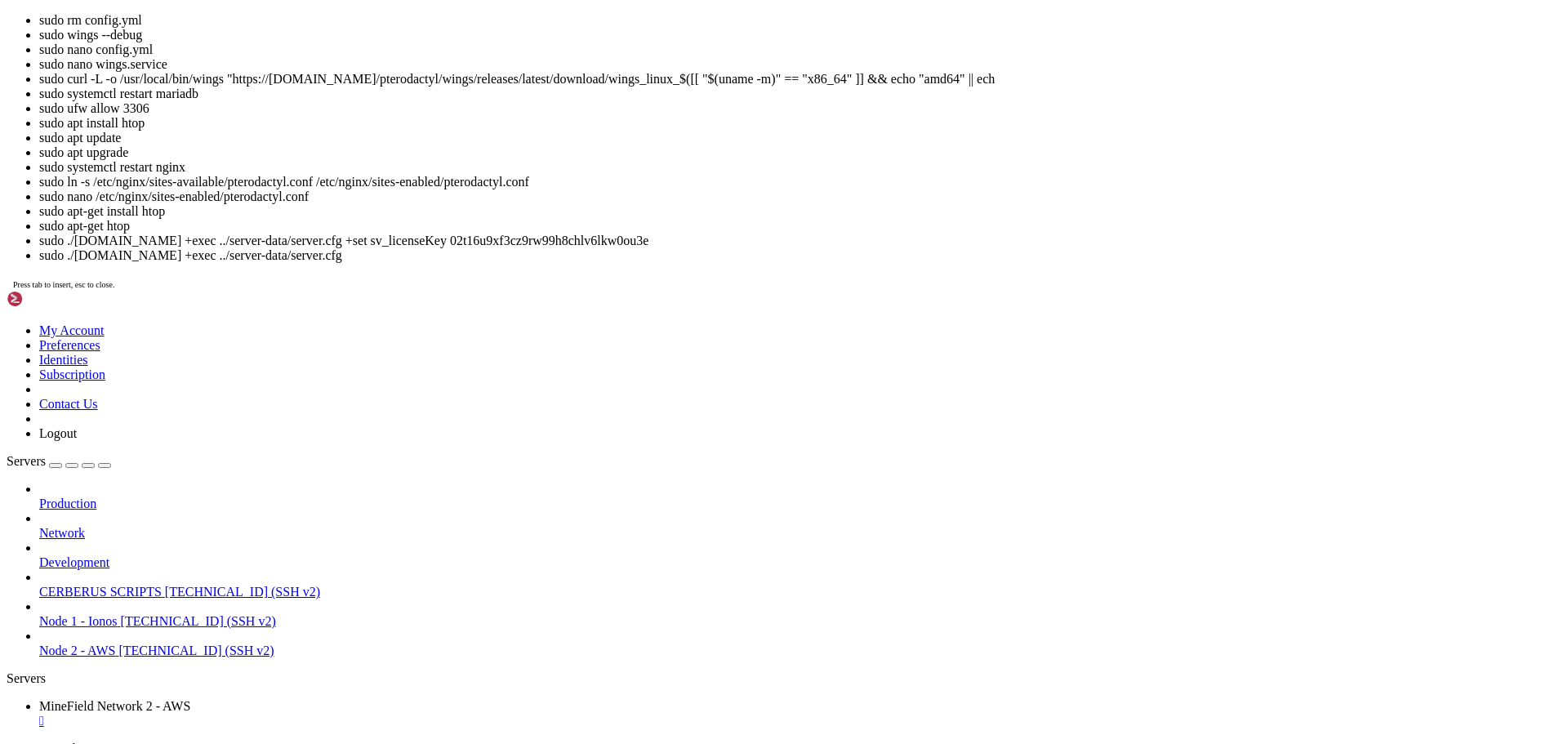
scroll to position [1945, 0]
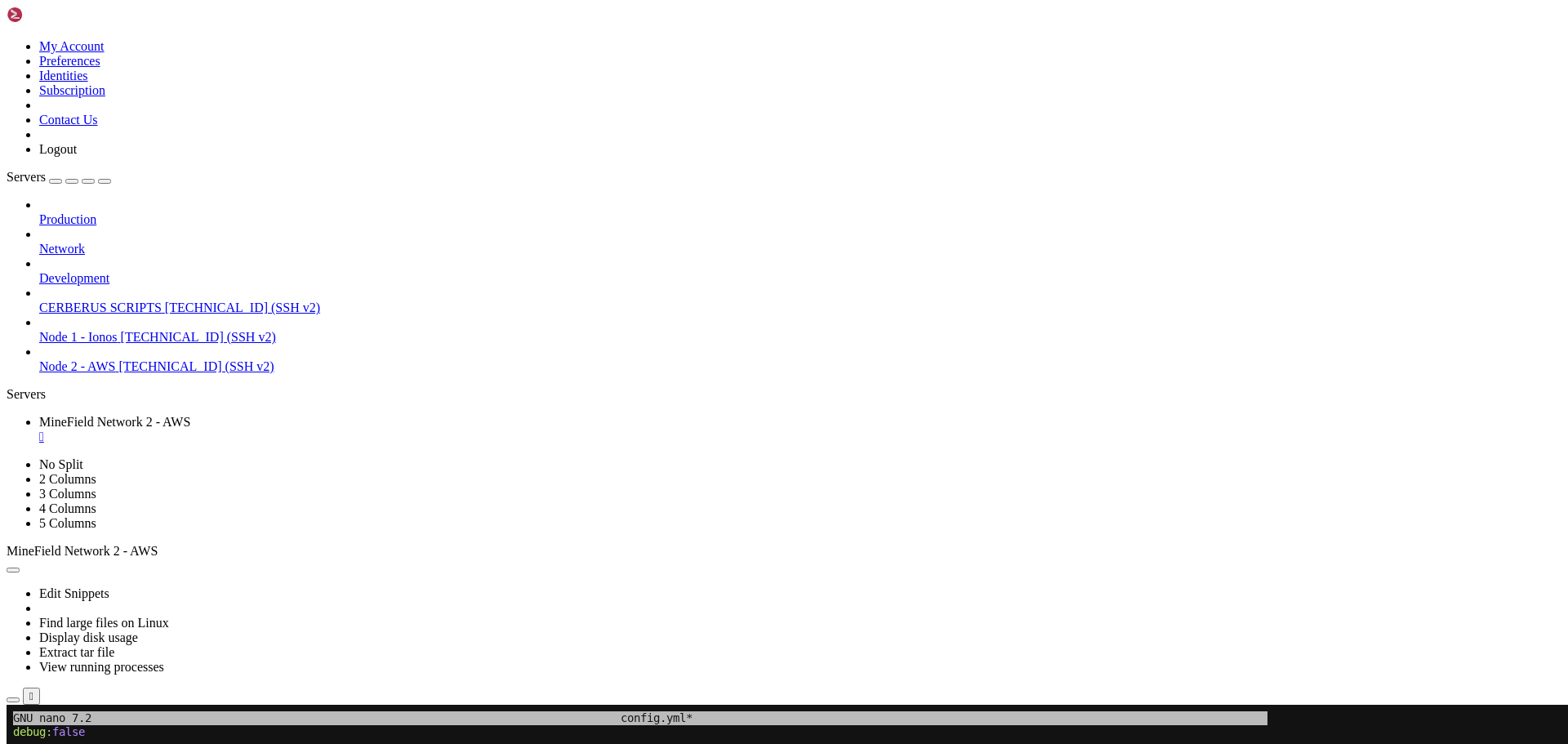
drag, startPoint x: 327, startPoint y: 988, endPoint x: 463, endPoint y: 1099, distance: 175.5
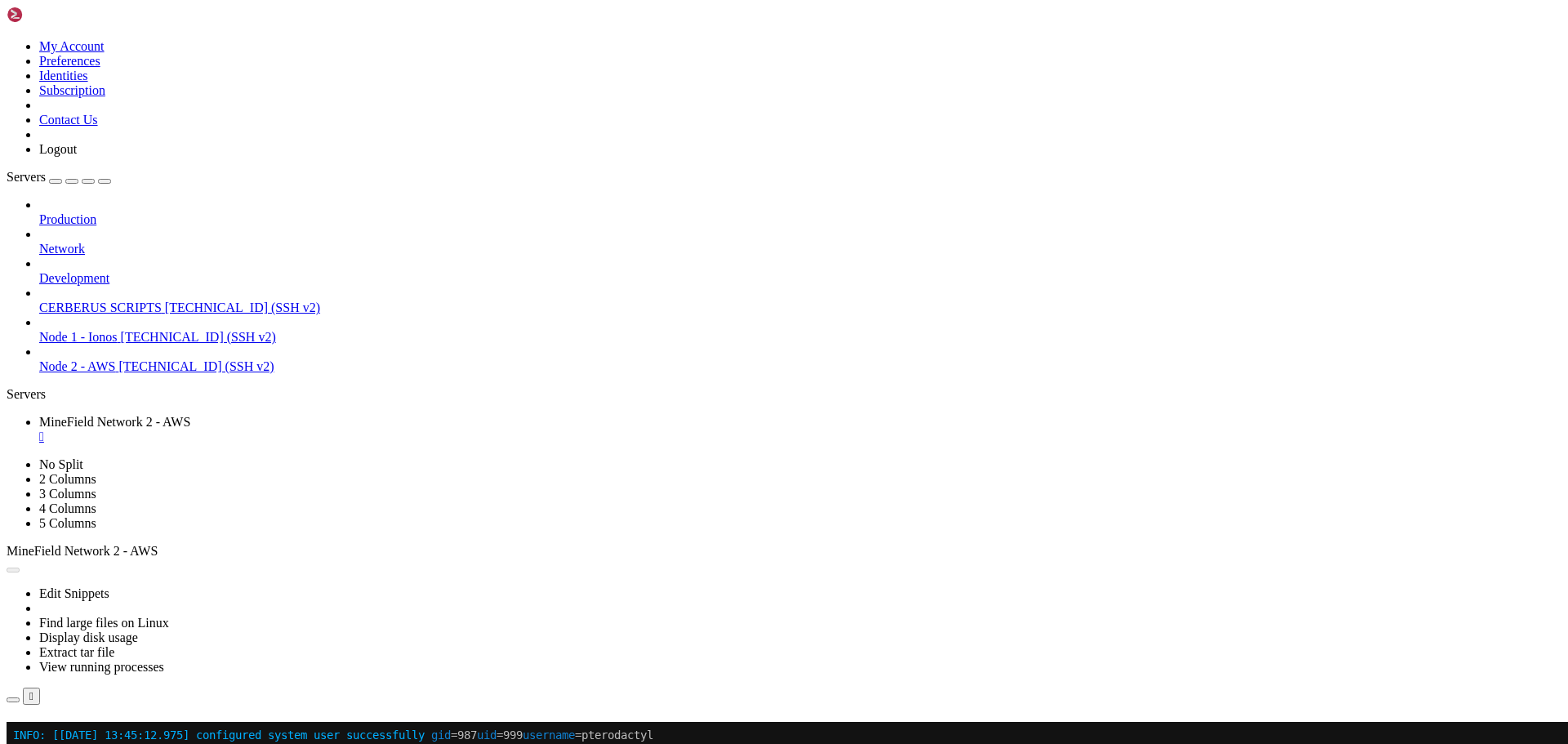
scroll to position [2944, 0]
click at [72, 737] on button "Reconnect" at bounding box center [39, 745] width 65 height 17
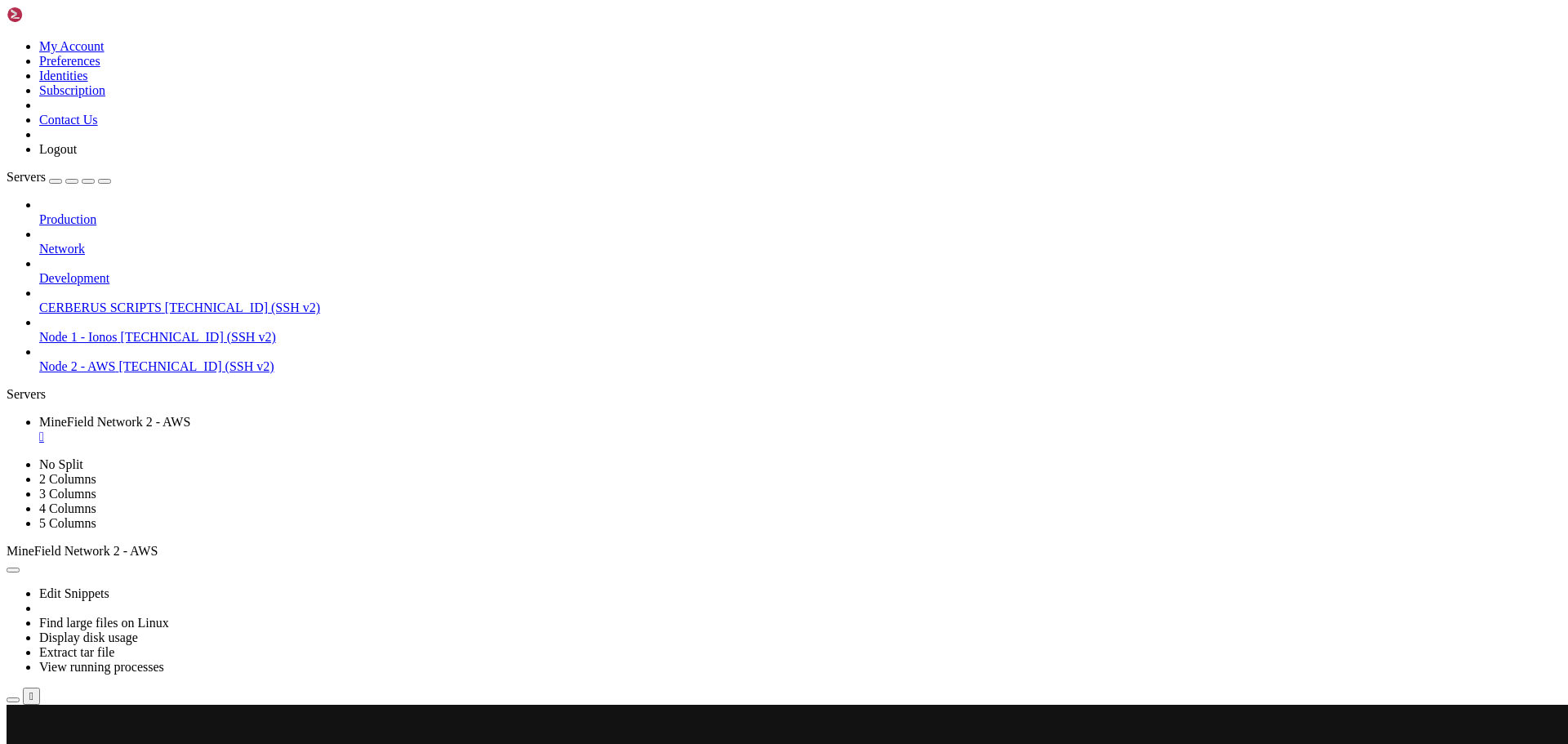
scroll to position [4500, 0]
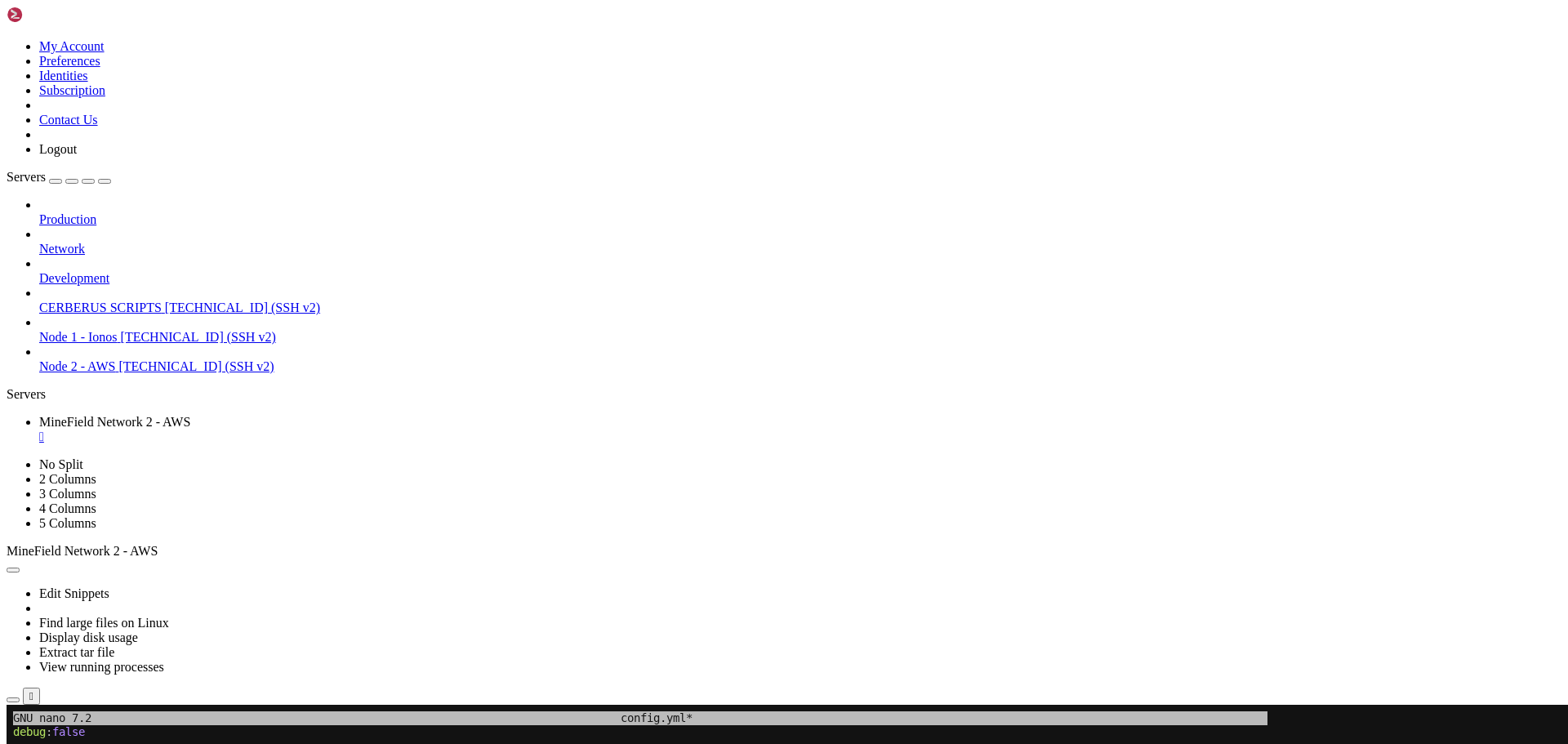
drag, startPoint x: 429, startPoint y: 1080, endPoint x: 393, endPoint y: 1119, distance: 53.1
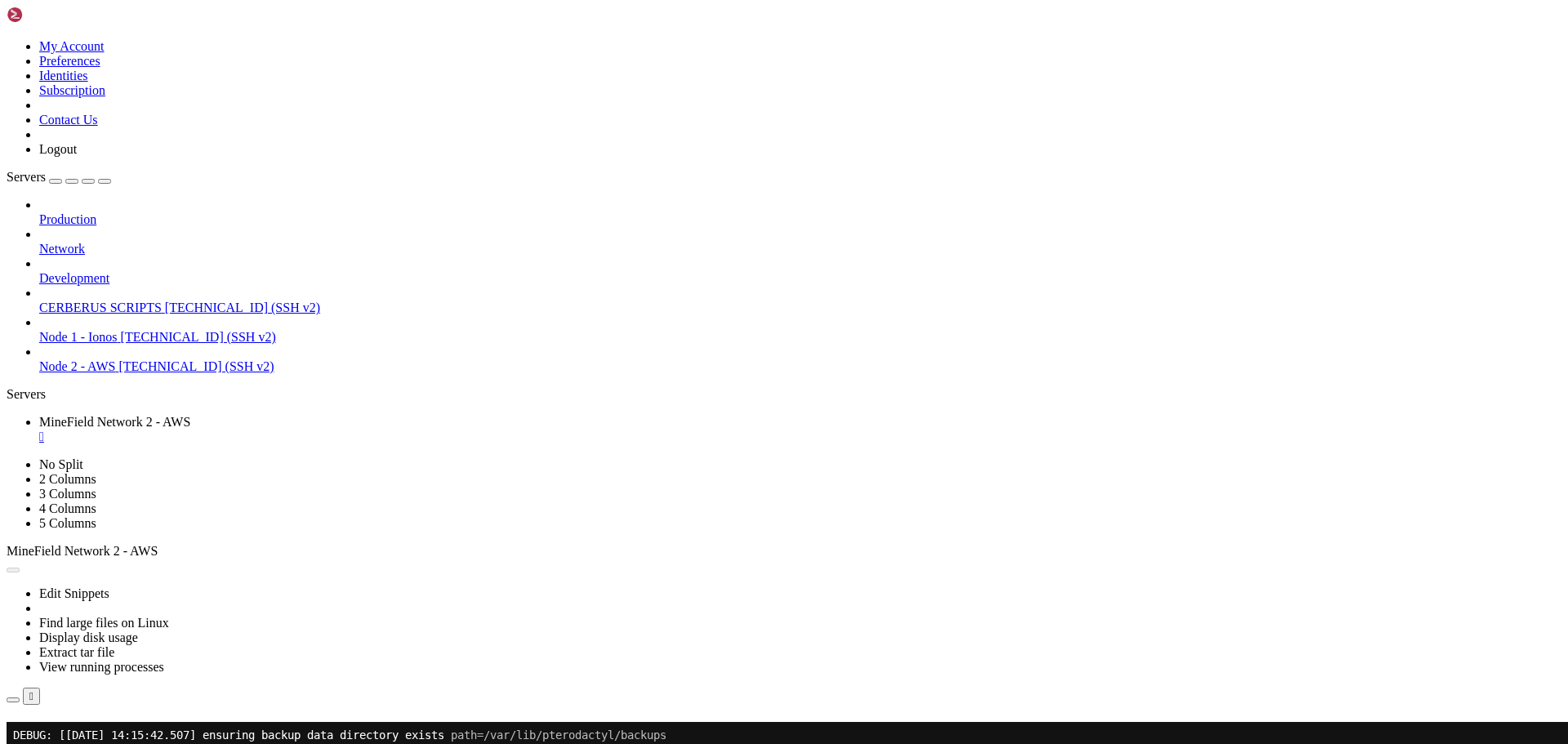
scroll to position [4584, 0]
drag, startPoint x: 646, startPoint y: 199, endPoint x: 850, endPoint y: 274, distance: 217.3
click at [72, 737] on button "Reconnect" at bounding box center [39, 745] width 65 height 17
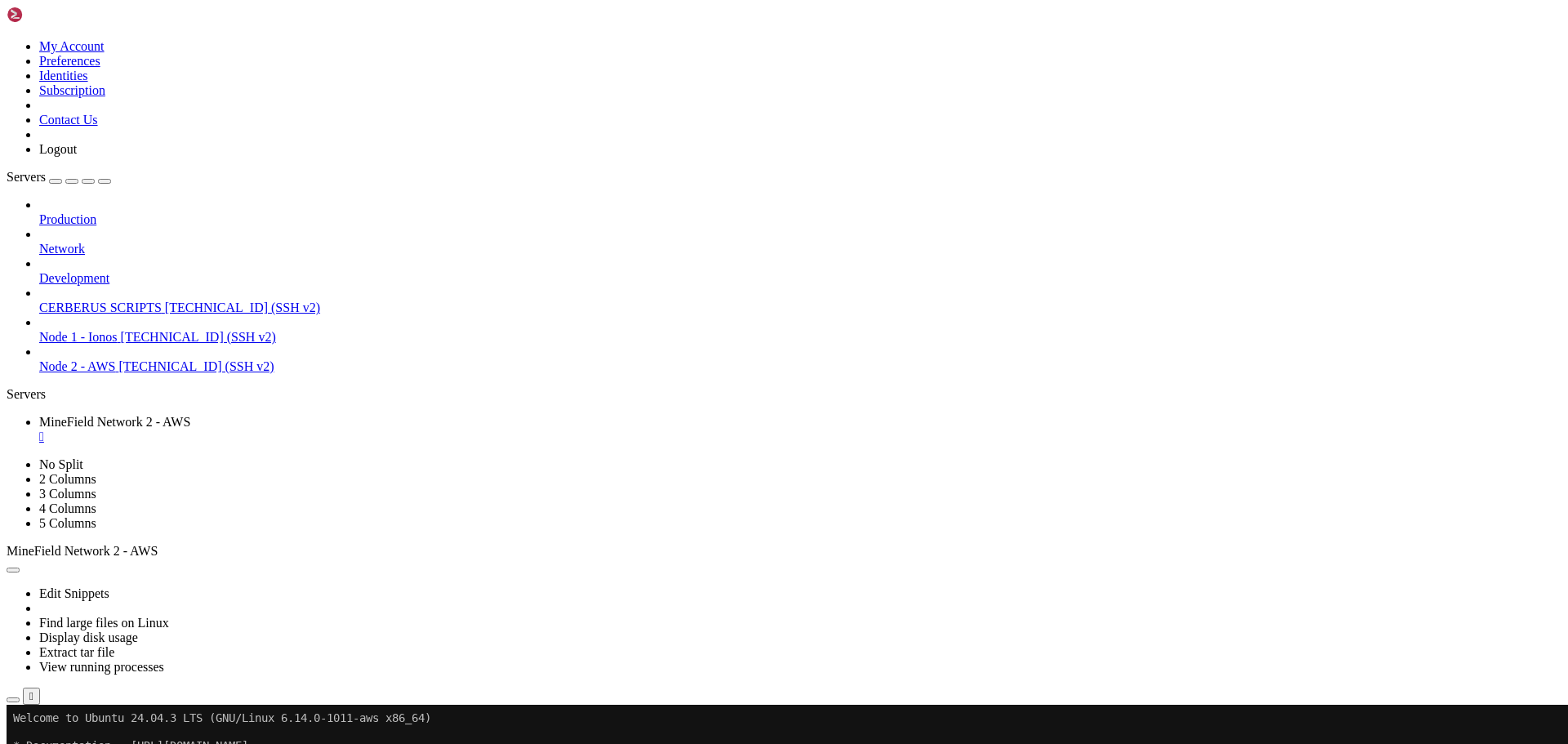
drag, startPoint x: 442, startPoint y: 941, endPoint x: 390, endPoint y: 1122, distance: 188.3
drag, startPoint x: 376, startPoint y: 1027, endPoint x: 289, endPoint y: 1106, distance: 117.5
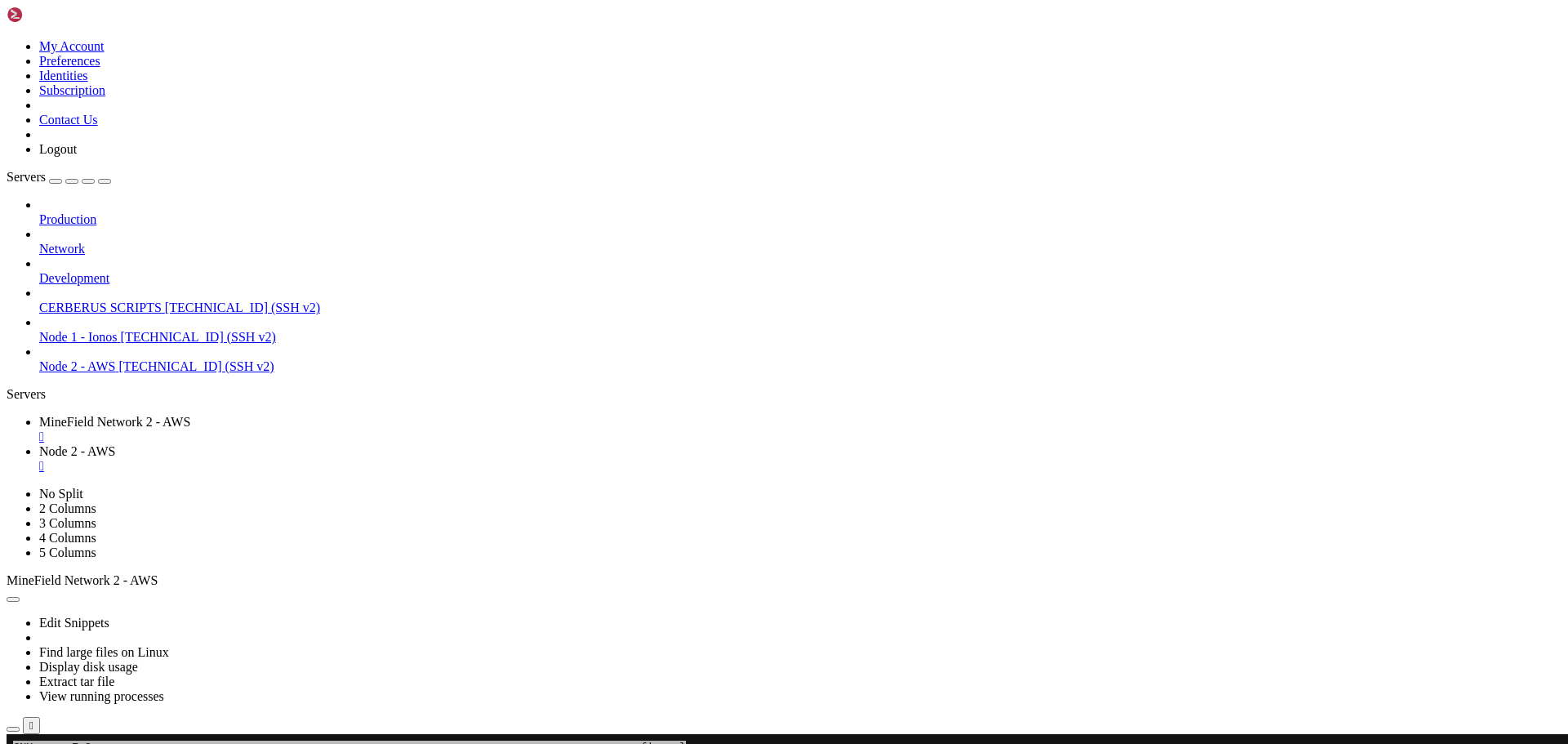
click at [278, 415] on link "MineField Network 2 - AWS " at bounding box center [800, 430] width 1523 height 29
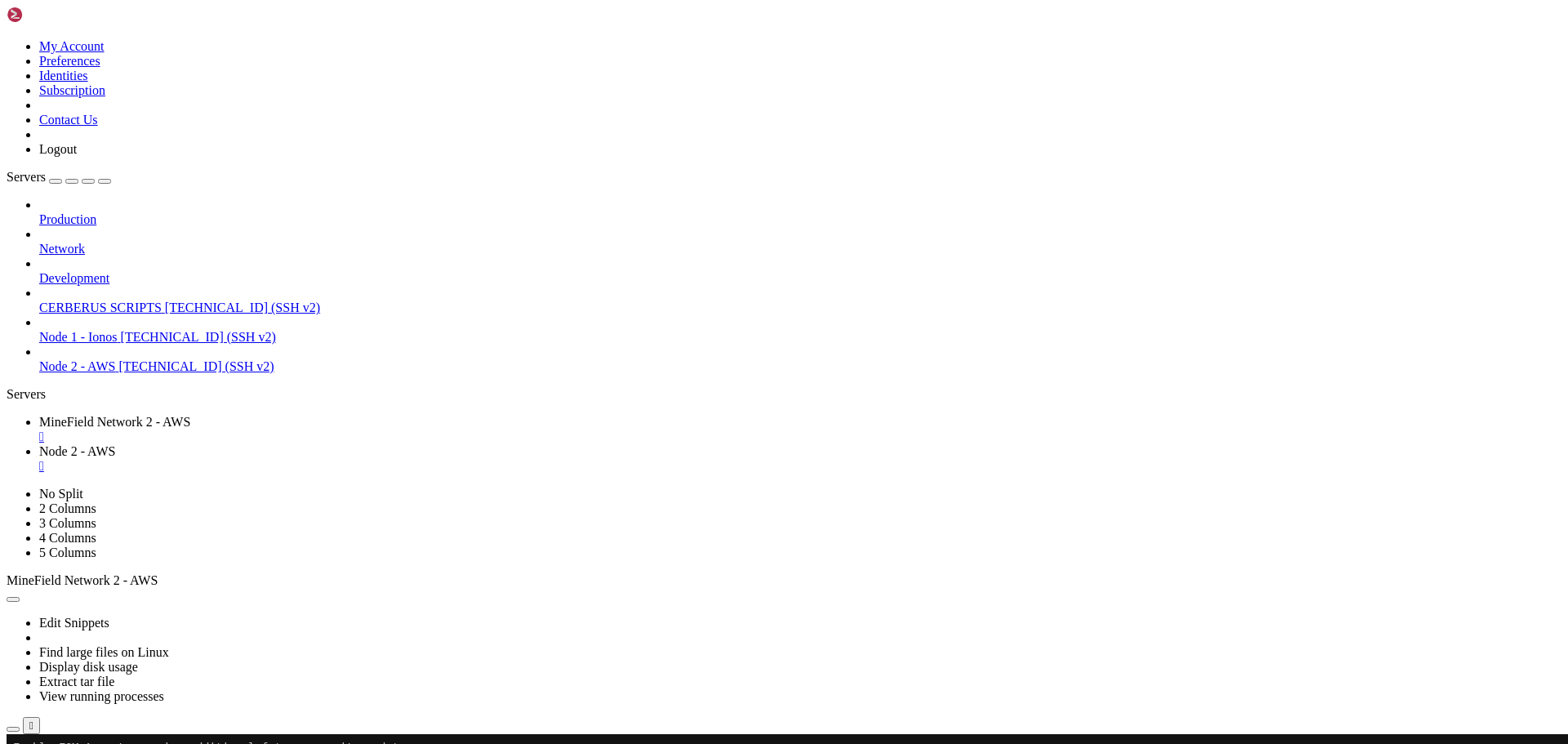
click at [115, 444] on span "Node 2 - AWS" at bounding box center [77, 451] width 76 height 14
type input "/etc/pterodactyl"
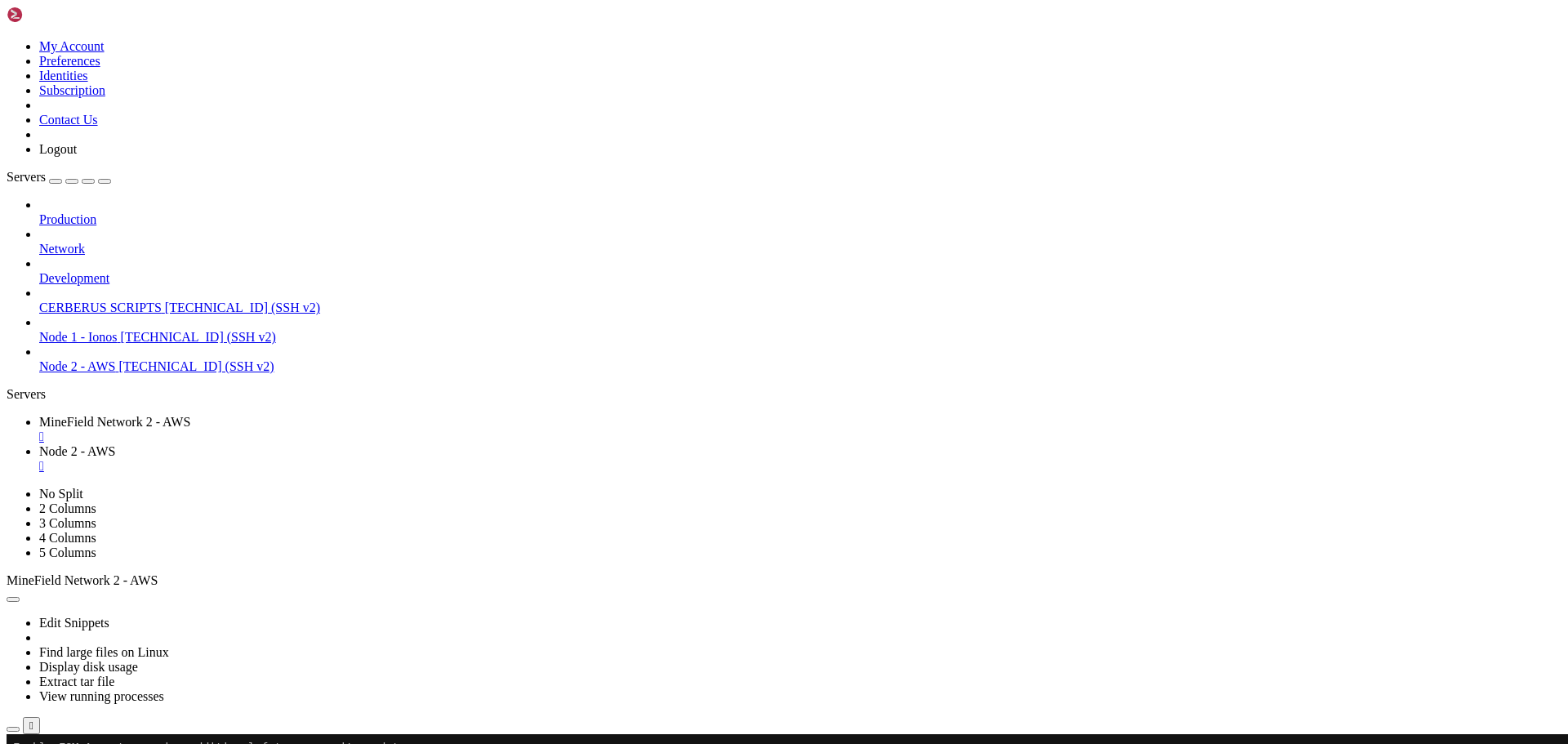
scroll to position [0, 0]
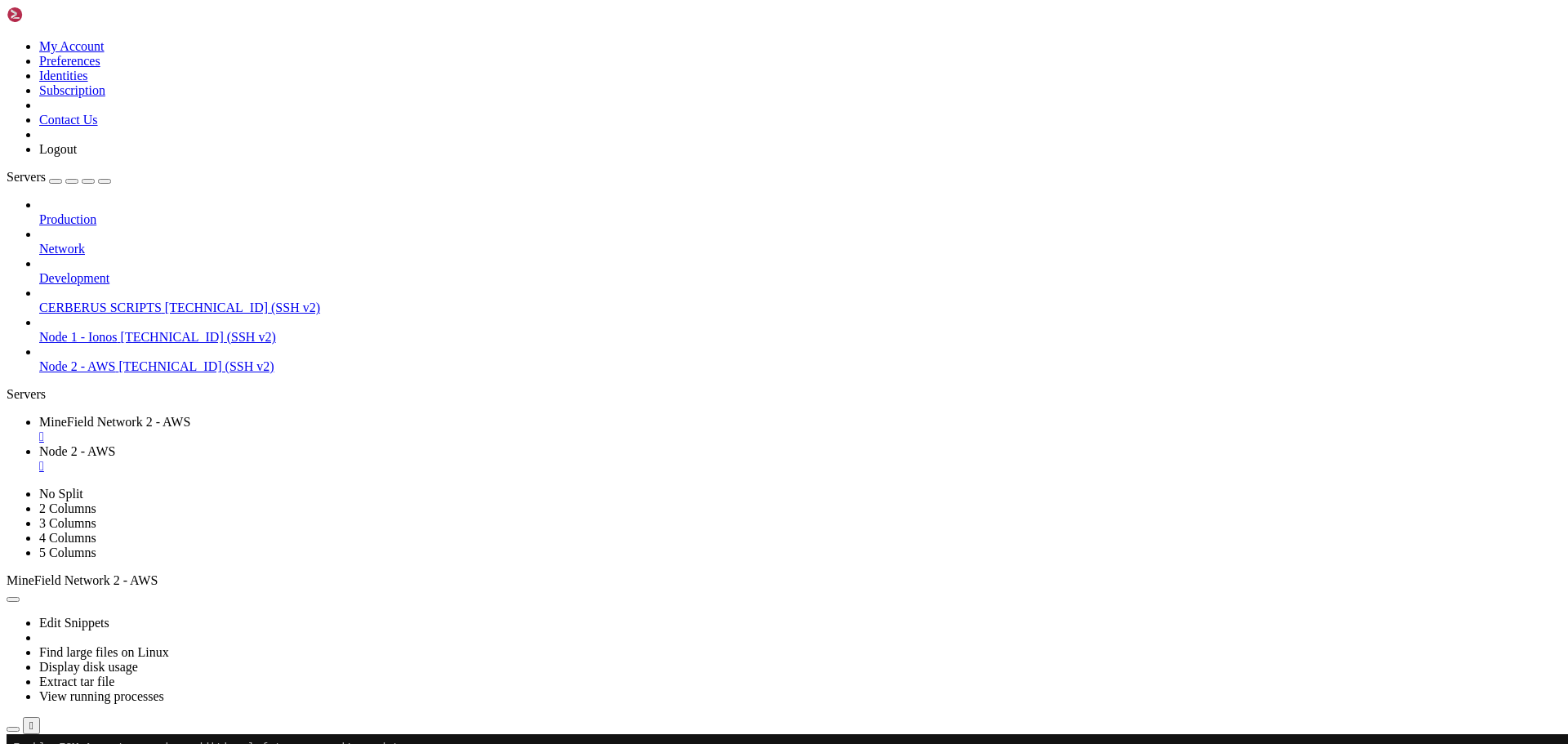
type textarea "ignore_panel_config_updates: false"
click at [467, 444] on link "Node 2 - AWS " at bounding box center [800, 459] width 1523 height 29
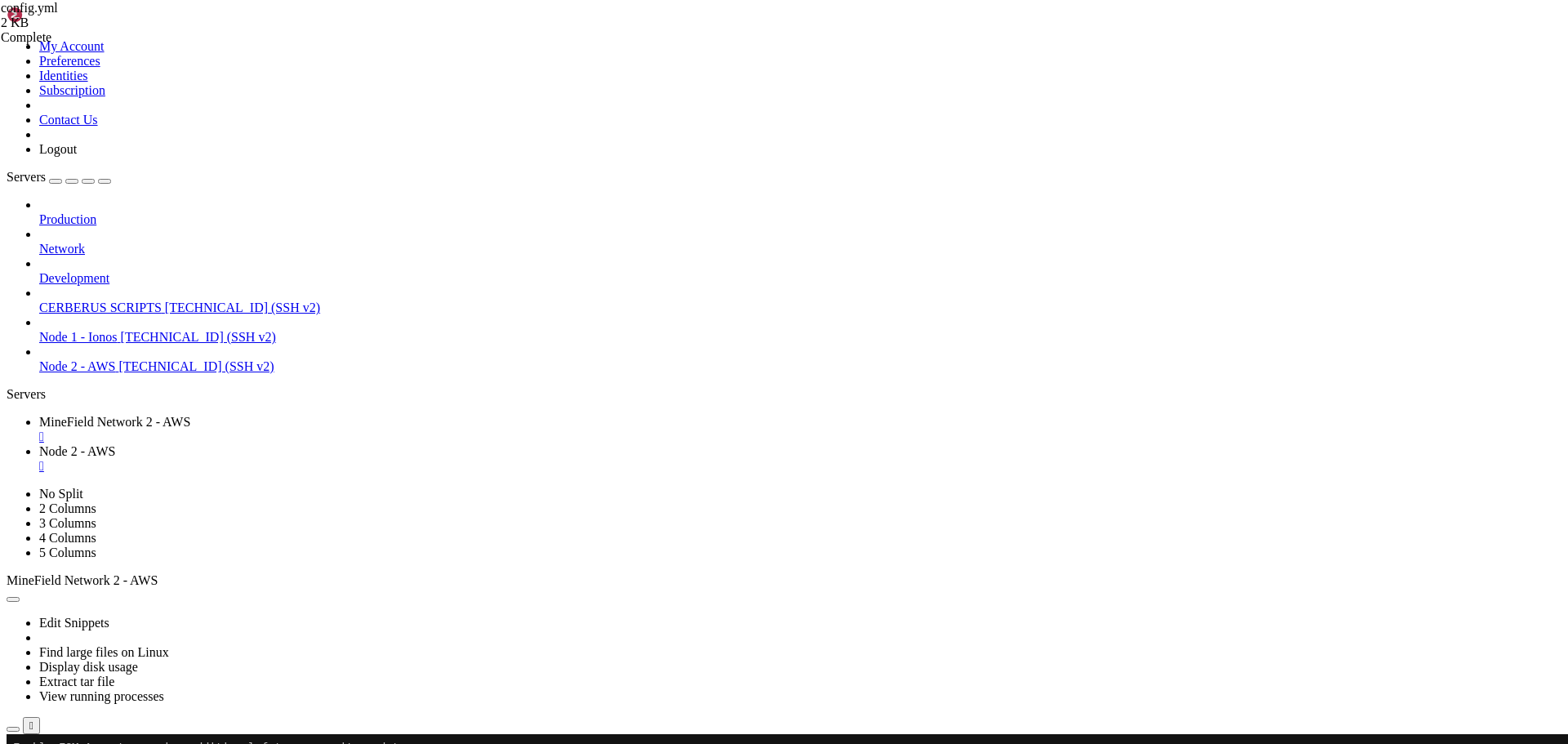
click at [469, 459] on div "" at bounding box center [800, 466] width 1523 height 15
